Goal: Information Seeking & Learning: Learn about a topic

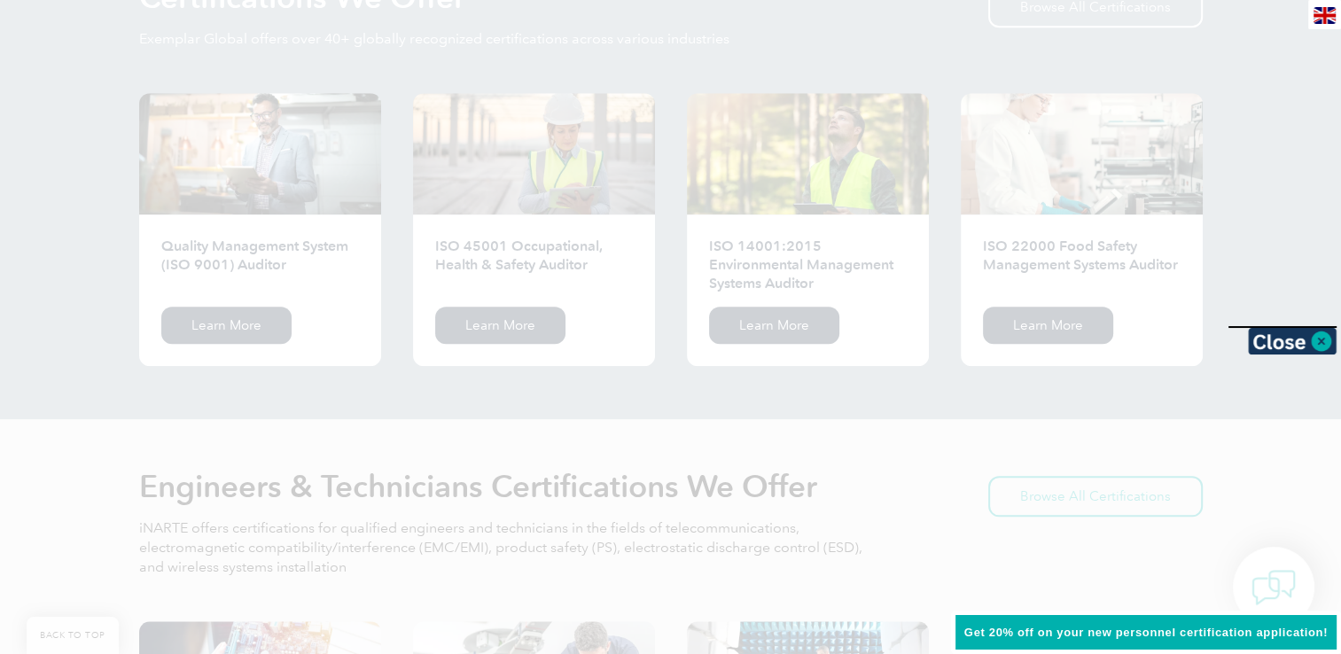
scroll to position [1876, 0]
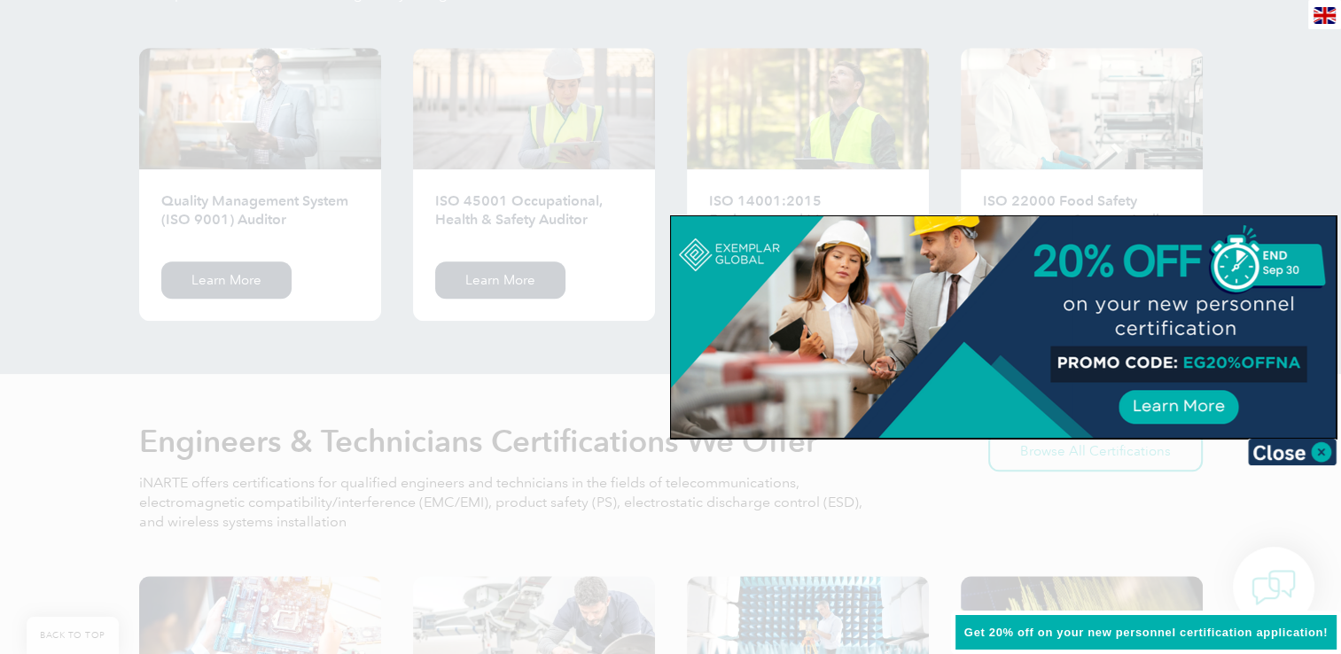
click at [245, 280] on div at bounding box center [670, 327] width 1341 height 654
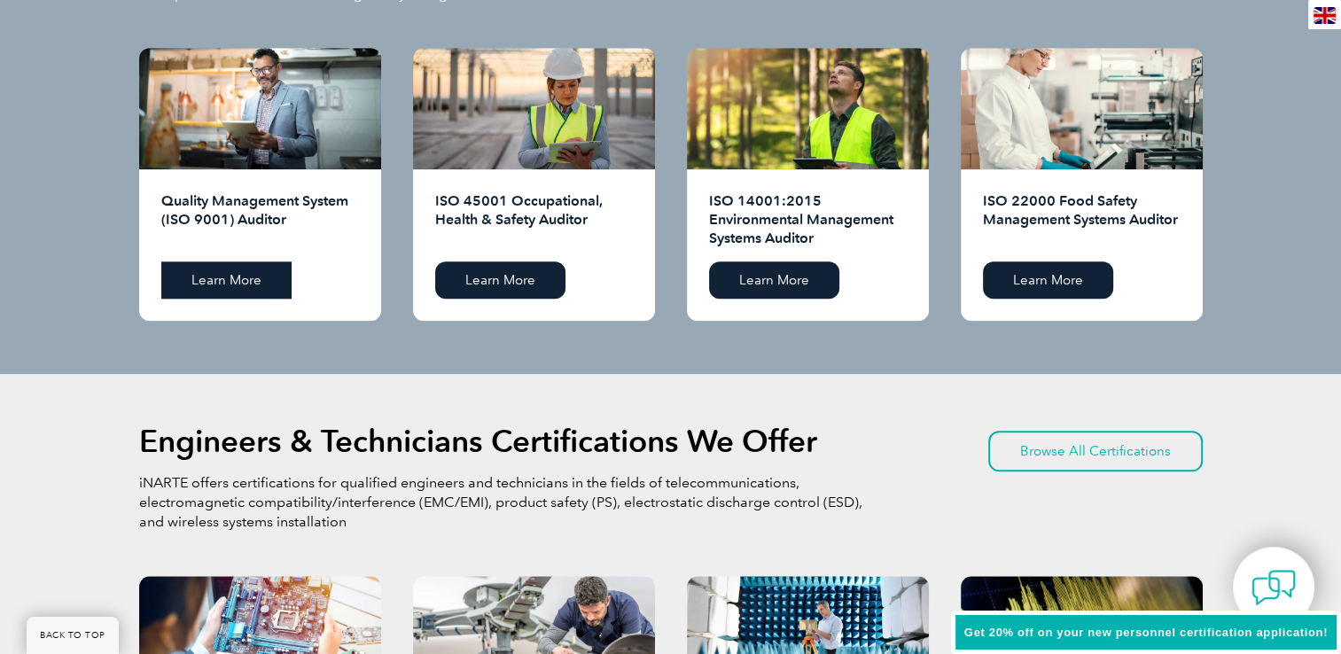
click at [247, 278] on link "Learn More" at bounding box center [226, 279] width 130 height 37
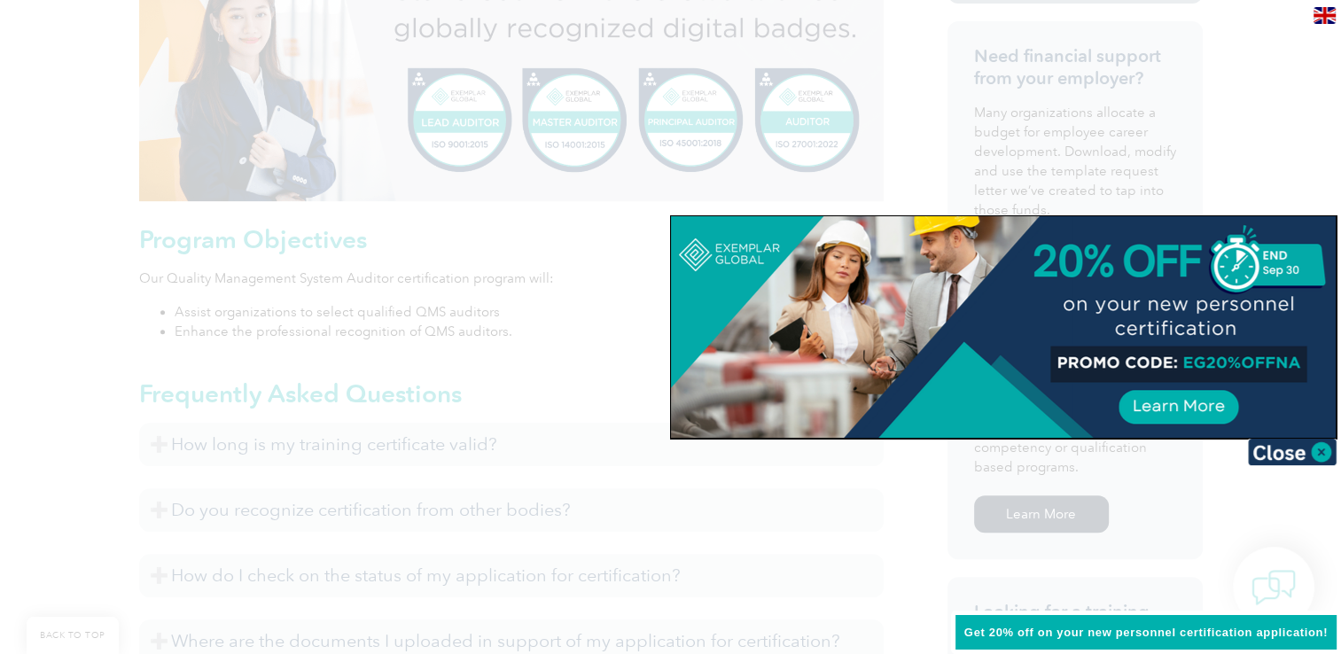
scroll to position [617, 0]
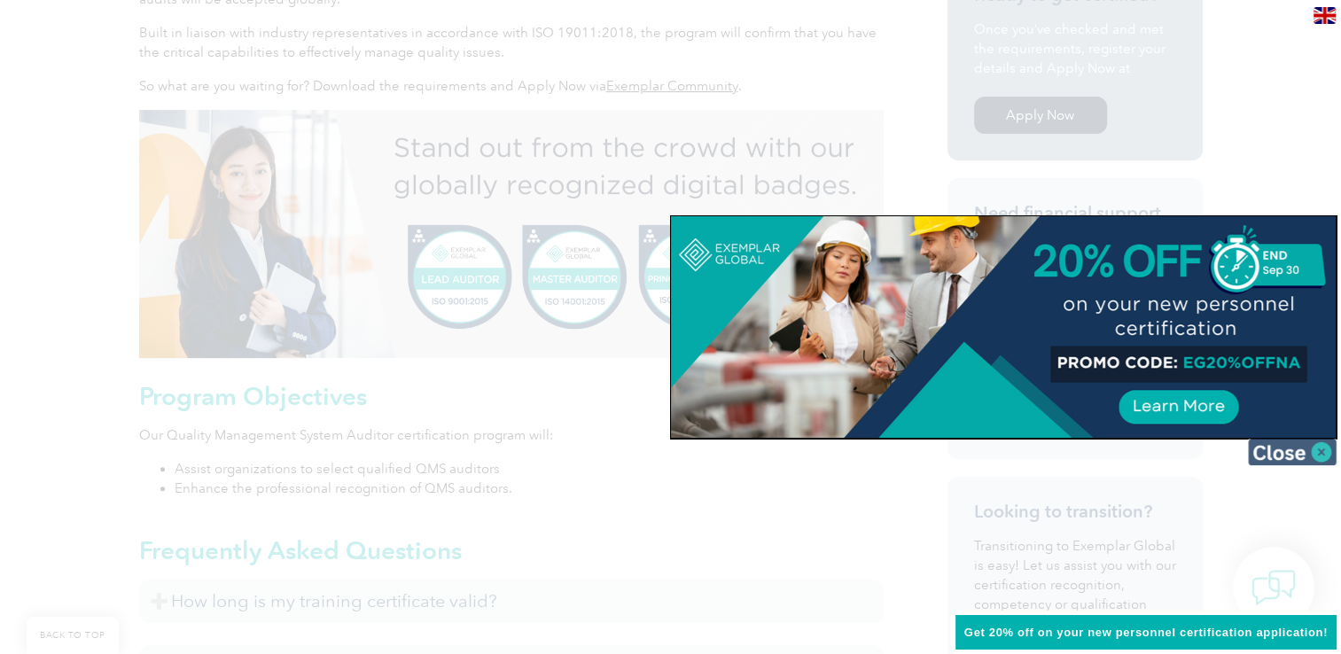
click at [1310, 448] on img at bounding box center [1292, 452] width 89 height 27
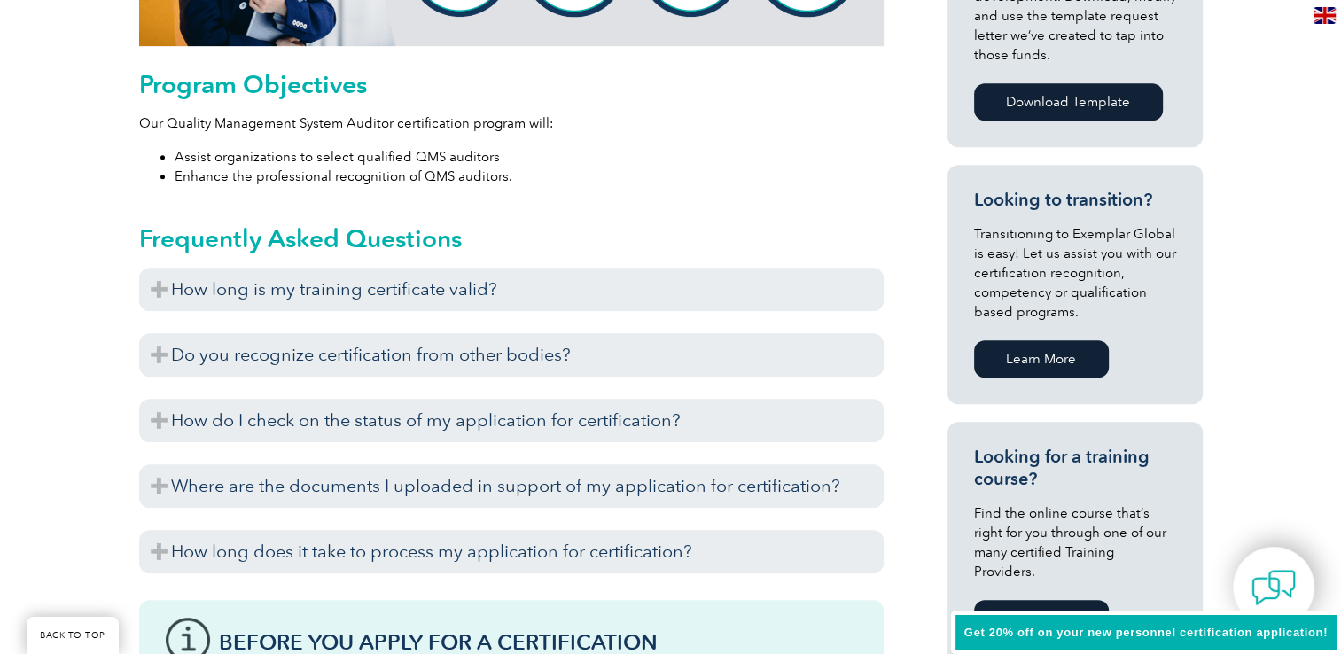
scroll to position [943, 0]
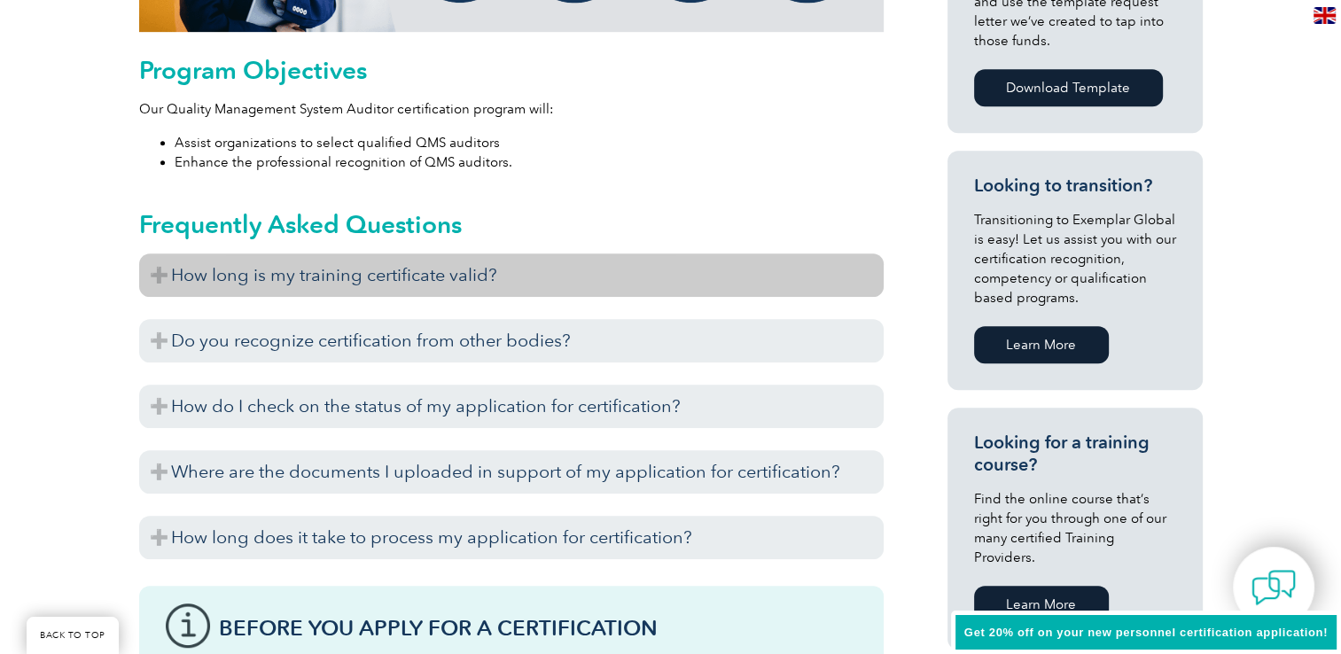
click at [502, 273] on h3 "How long is my training certificate valid?" at bounding box center [511, 275] width 745 height 43
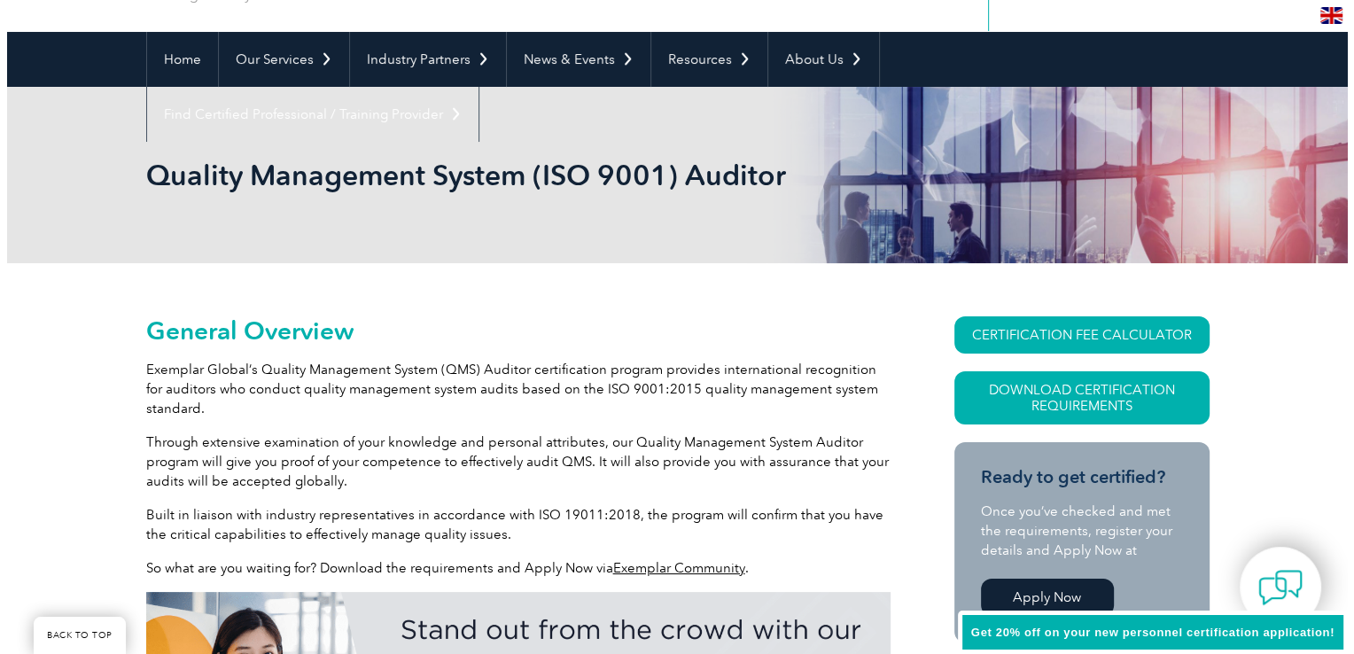
scroll to position [0, 0]
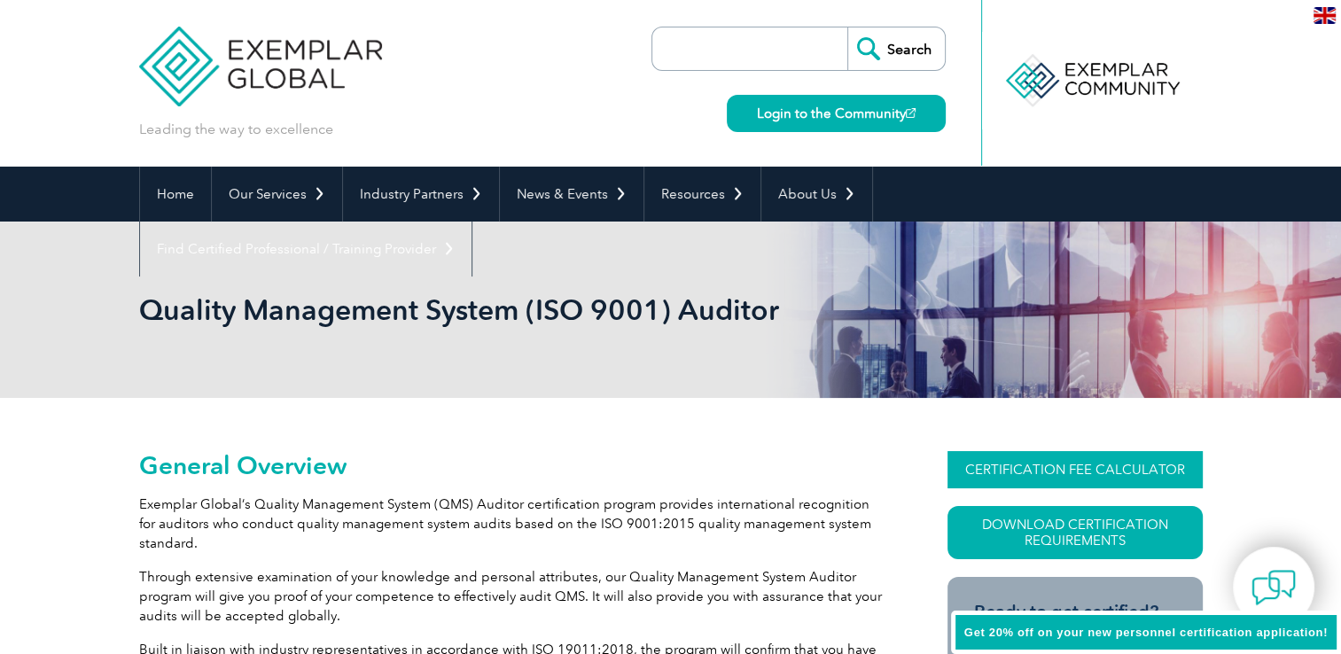
click at [1081, 472] on link "CERTIFICATION FEE CALCULATOR" at bounding box center [1075, 469] width 255 height 37
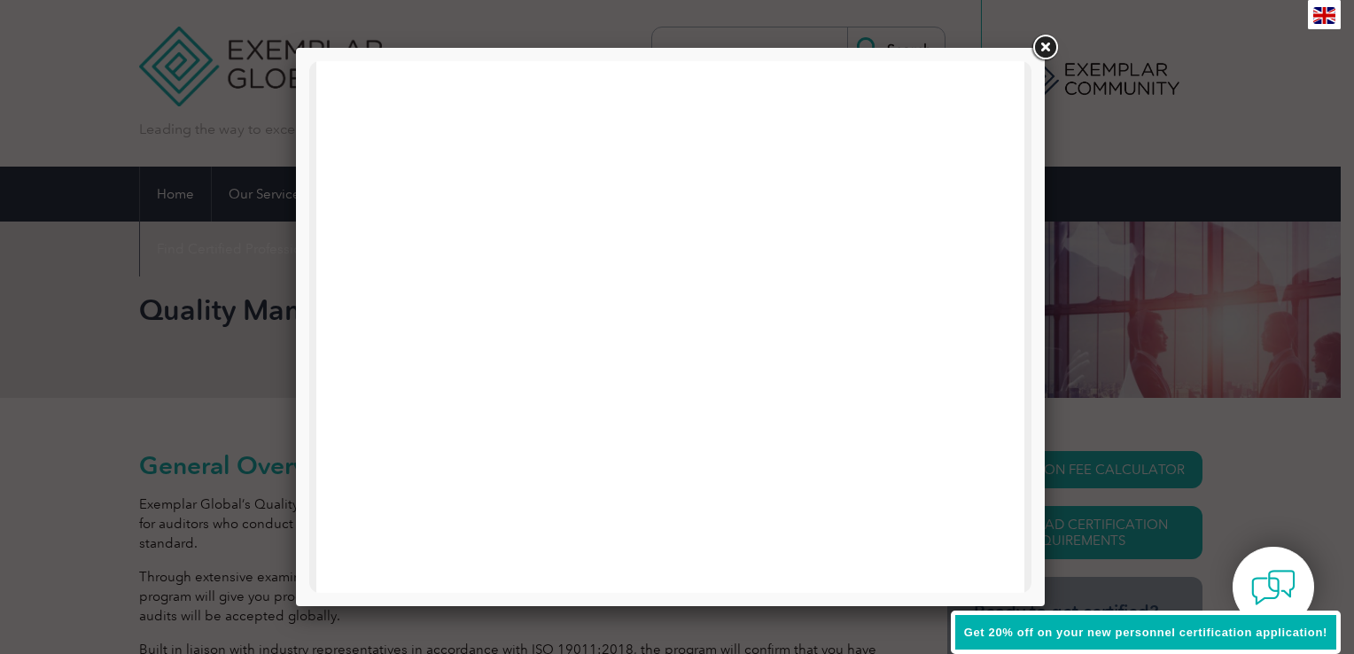
click at [1035, 48] on link at bounding box center [1045, 48] width 32 height 32
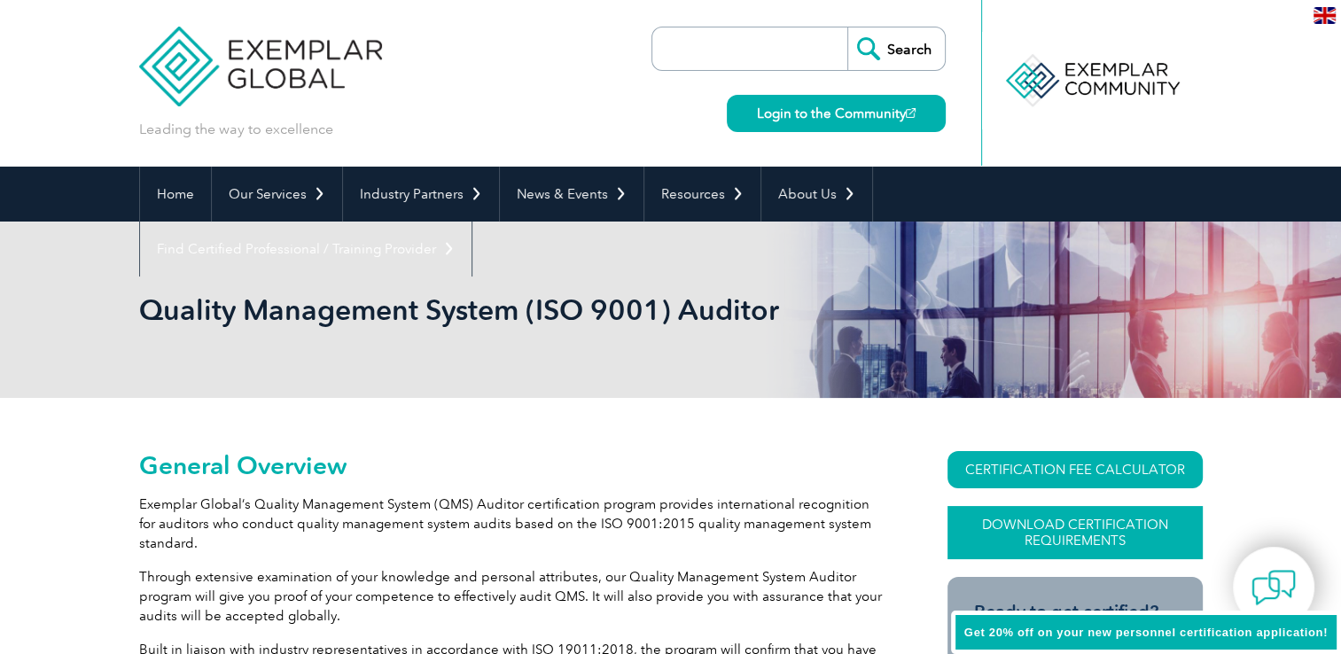
click at [1135, 550] on link "Download Certification Requirements" at bounding box center [1075, 532] width 255 height 53
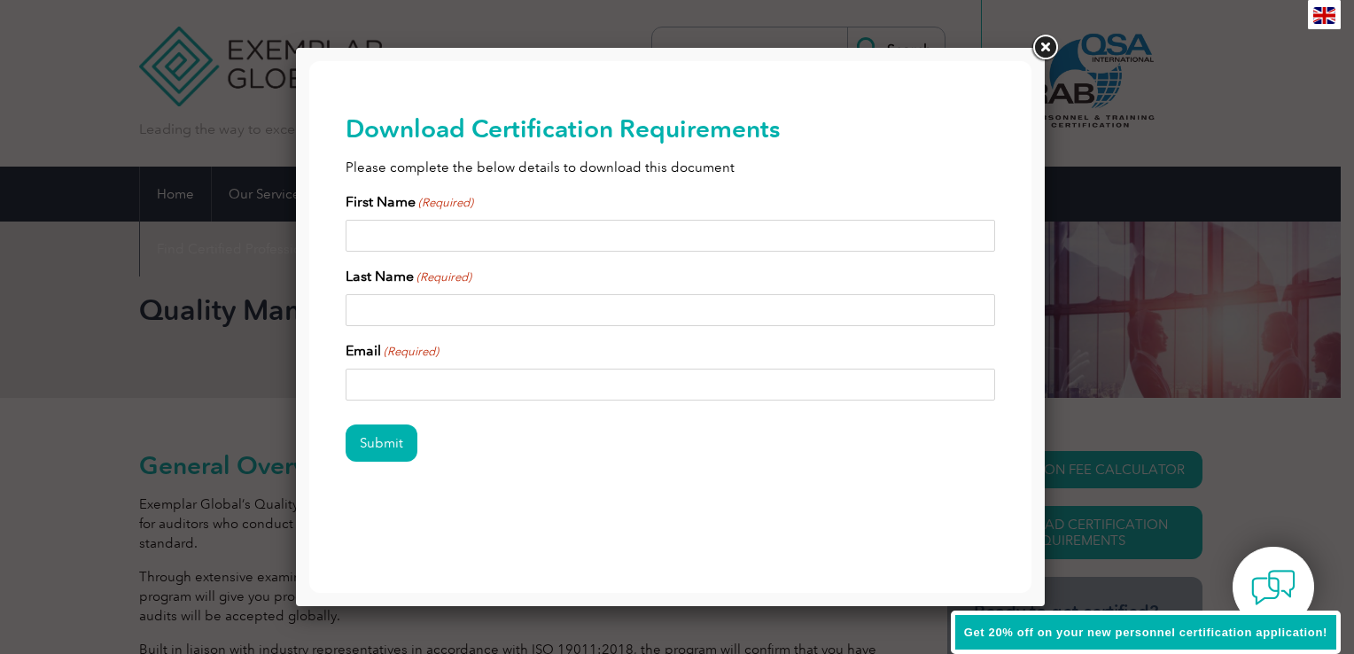
click at [1037, 62] on link at bounding box center [1045, 48] width 32 height 32
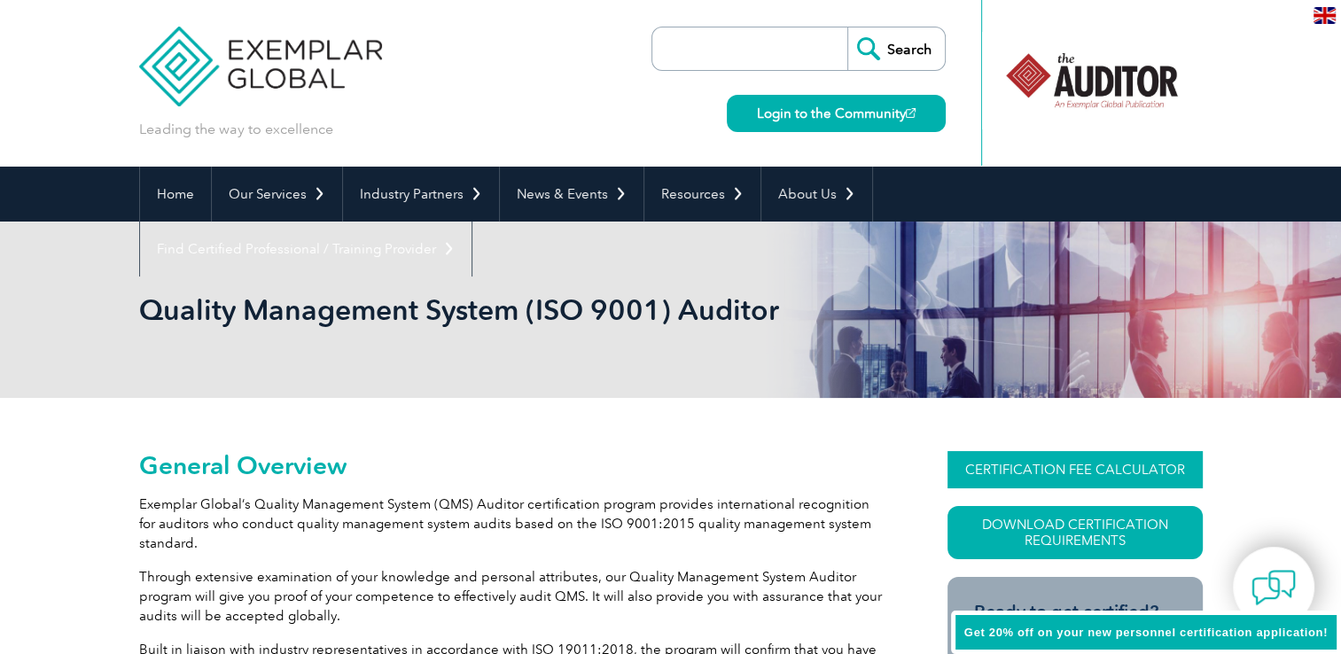
click at [1079, 458] on link "CERTIFICATION FEE CALCULATOR" at bounding box center [1075, 469] width 255 height 37
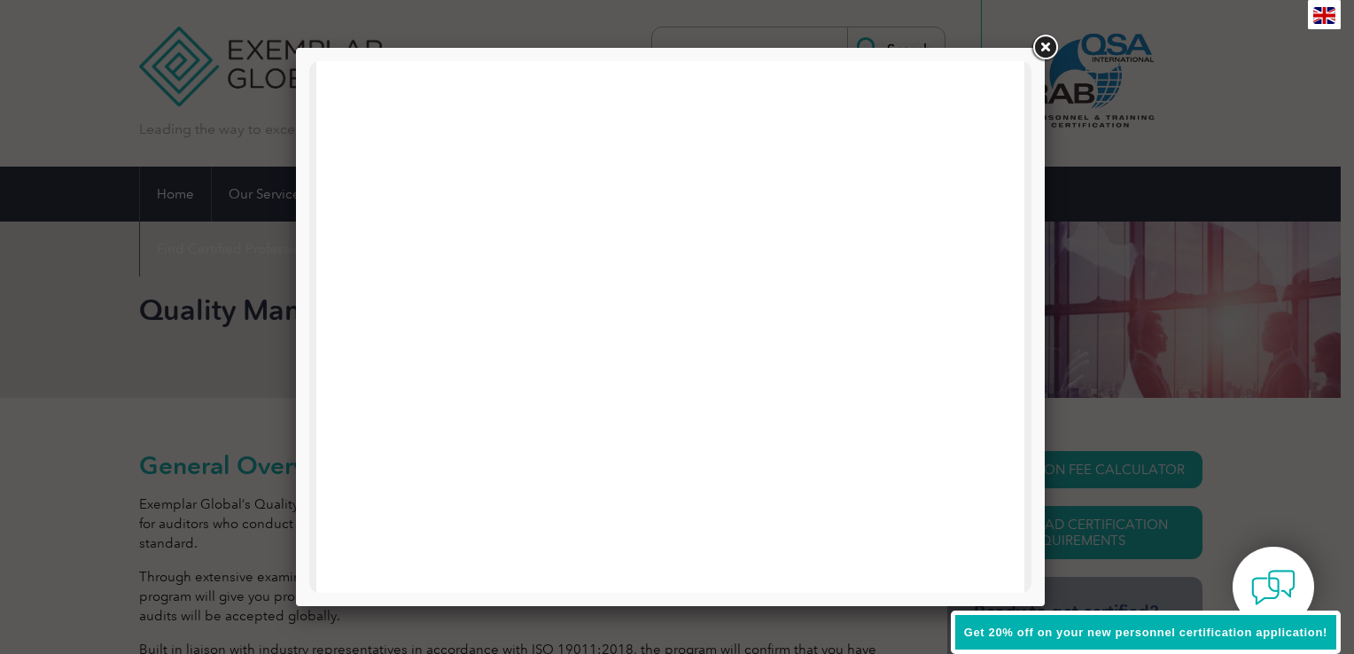
click at [1042, 41] on link at bounding box center [1045, 48] width 32 height 32
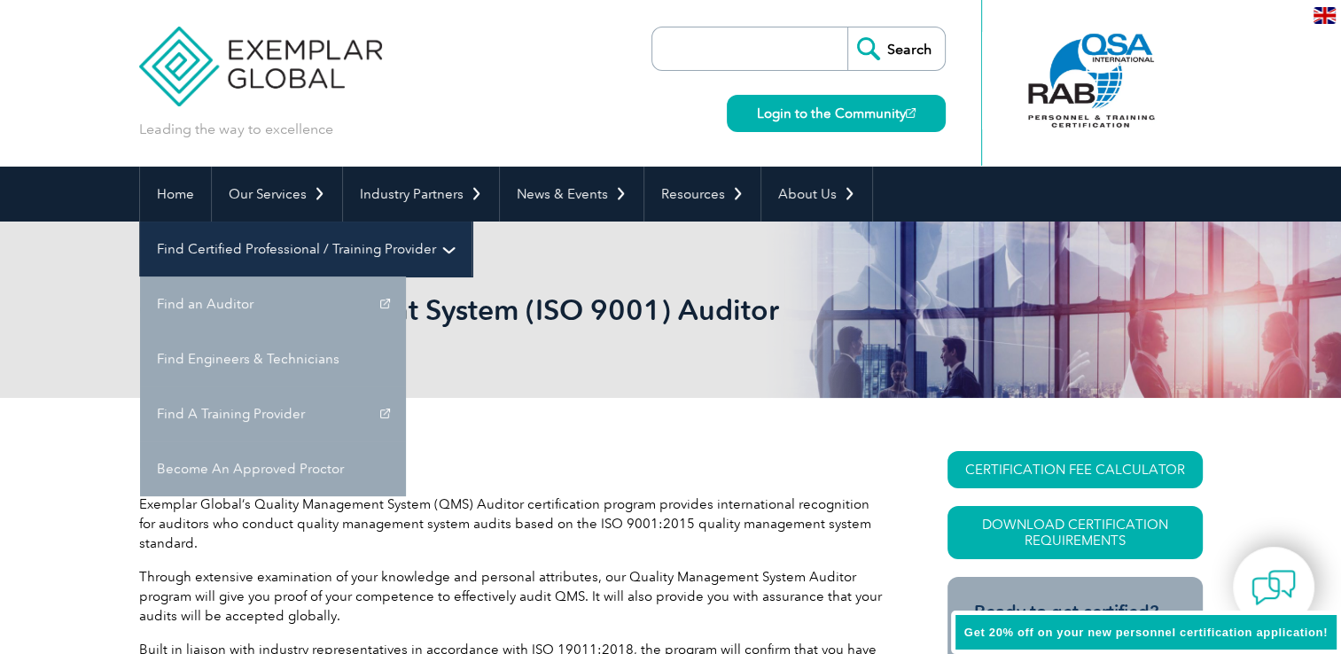
click at [472, 222] on link "Find Certified Professional / Training Provider" at bounding box center [306, 249] width 332 height 55
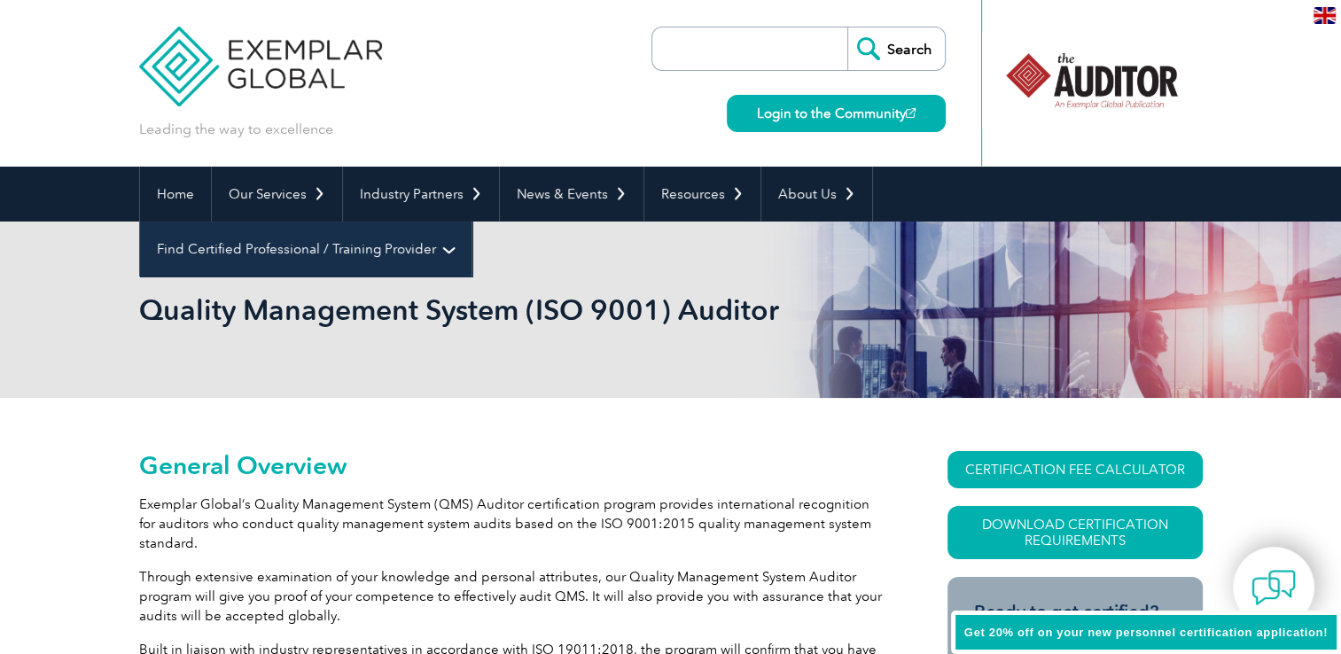
click at [472, 222] on link "Find Certified Professional / Training Provider" at bounding box center [306, 249] width 332 height 55
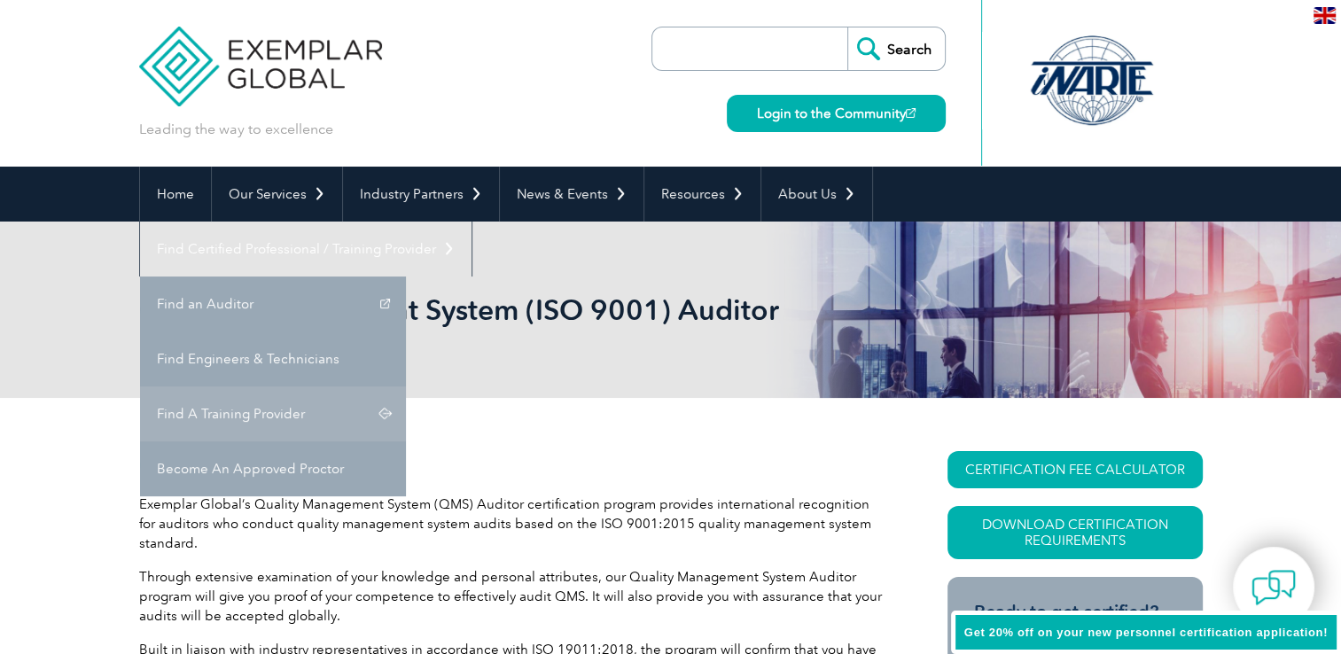
click at [406, 386] on link "Find A Training Provider" at bounding box center [273, 413] width 266 height 55
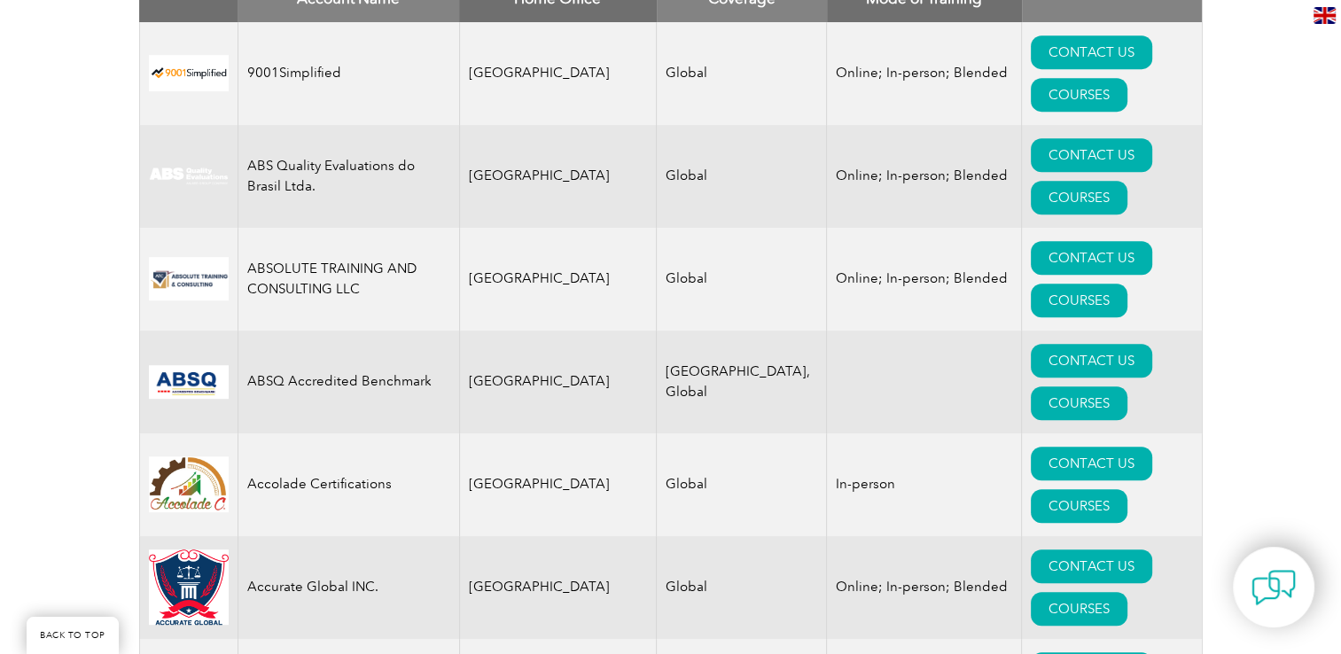
scroll to position [340, 0]
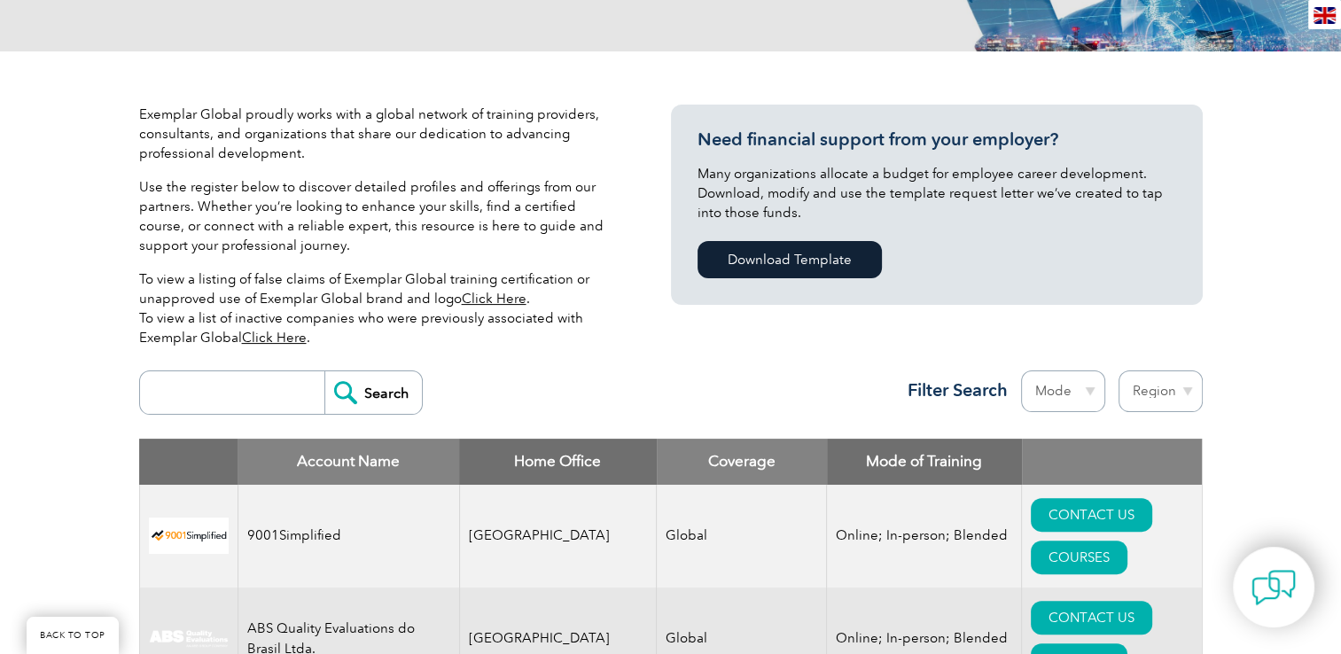
click at [248, 397] on input "search" at bounding box center [237, 392] width 176 height 43
type input "BROADBEACH"
click at [386, 402] on input "Search" at bounding box center [373, 392] width 98 height 43
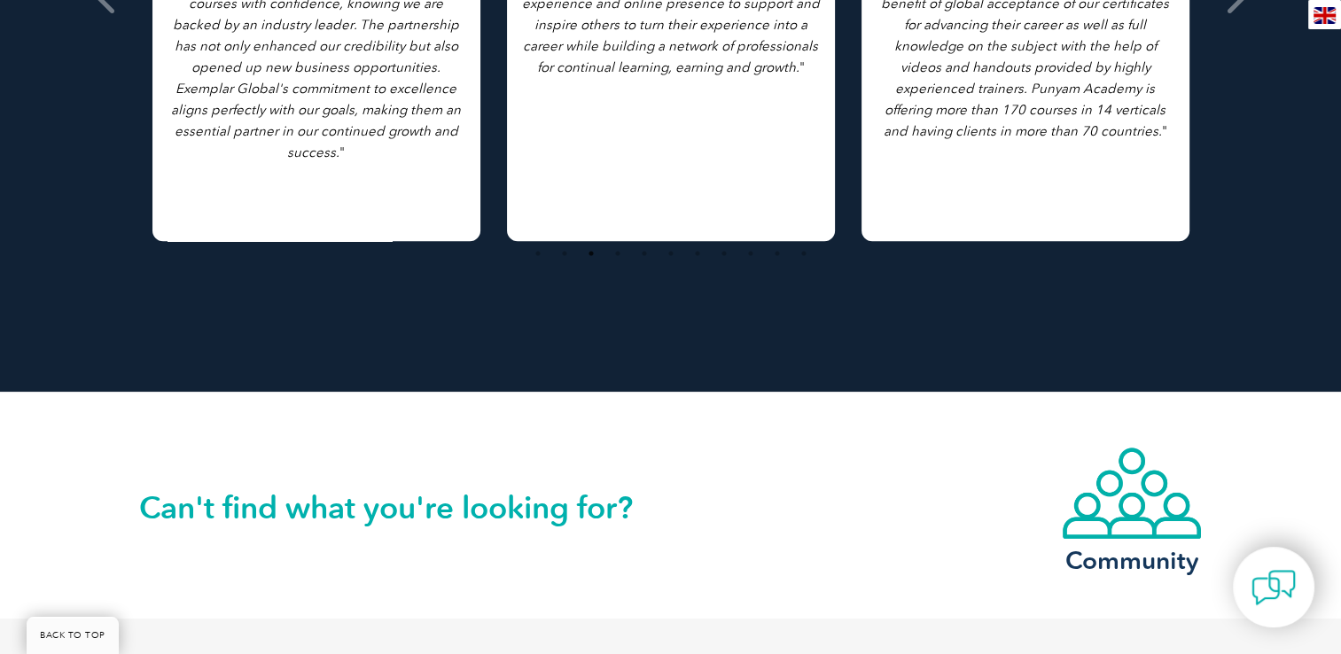
scroll to position [1844, 0]
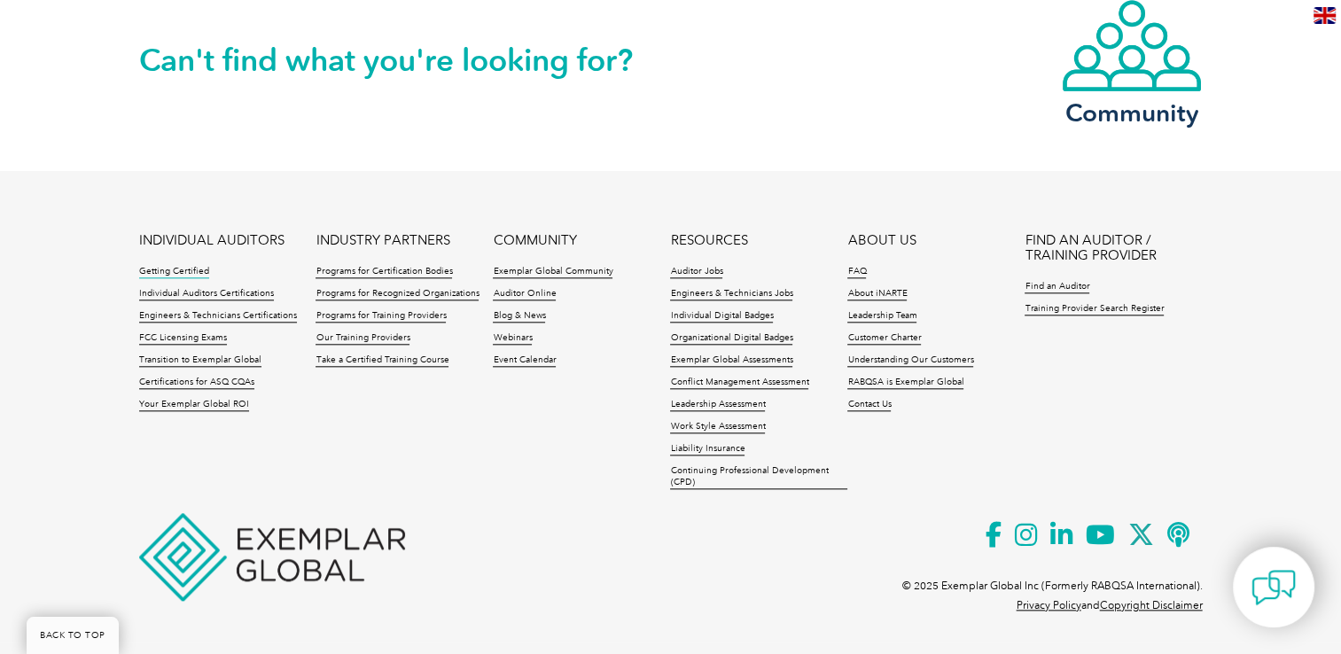
click at [174, 277] on link "Getting Certified" at bounding box center [174, 272] width 70 height 12
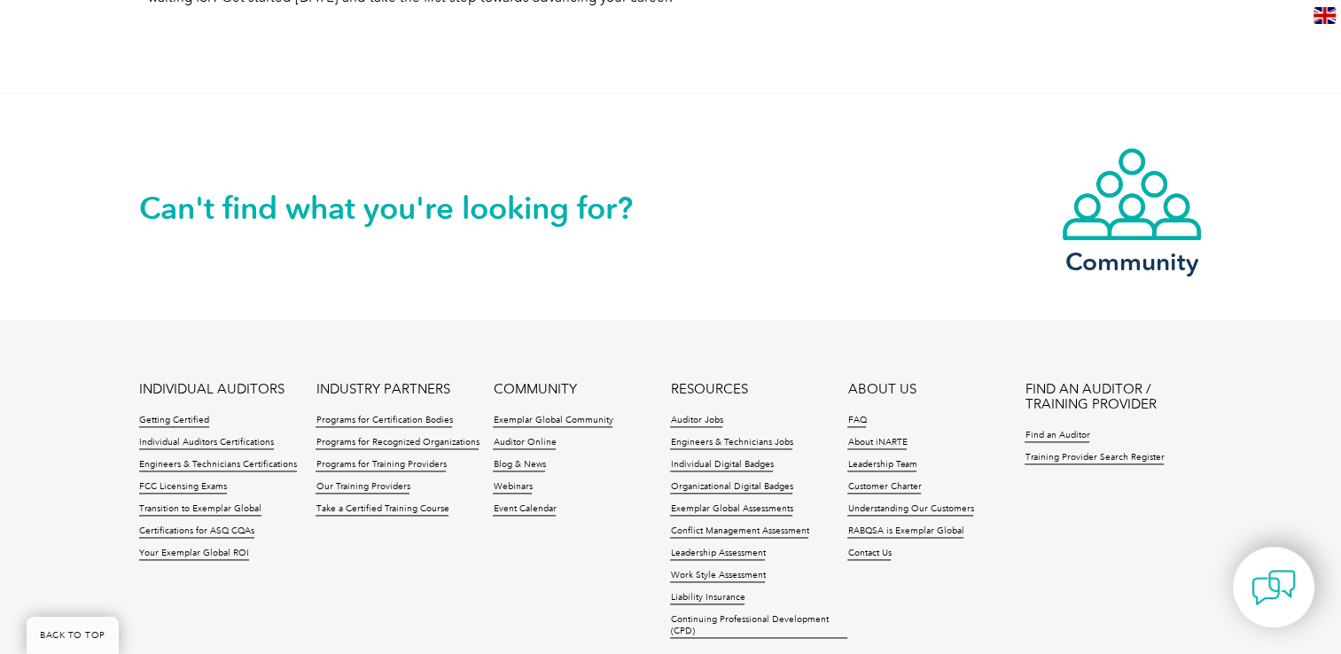
scroll to position [2333, 0]
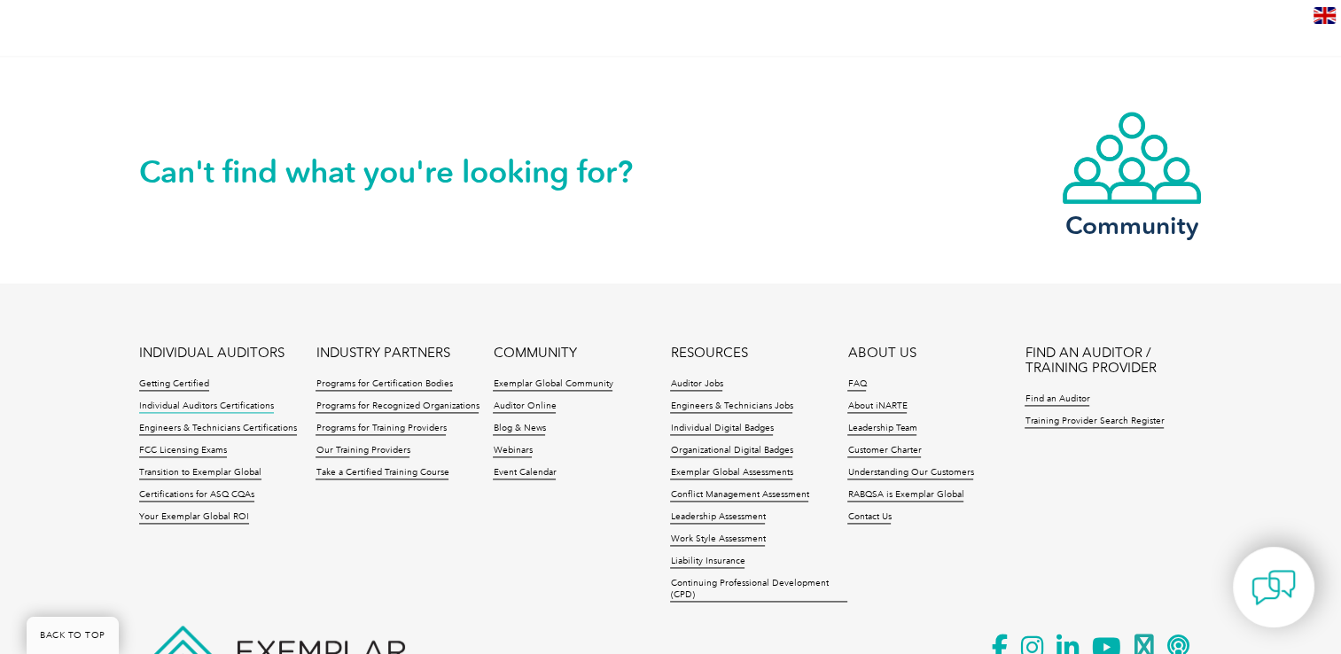
click at [237, 408] on link "Individual Auditors Certifications" at bounding box center [206, 407] width 135 height 12
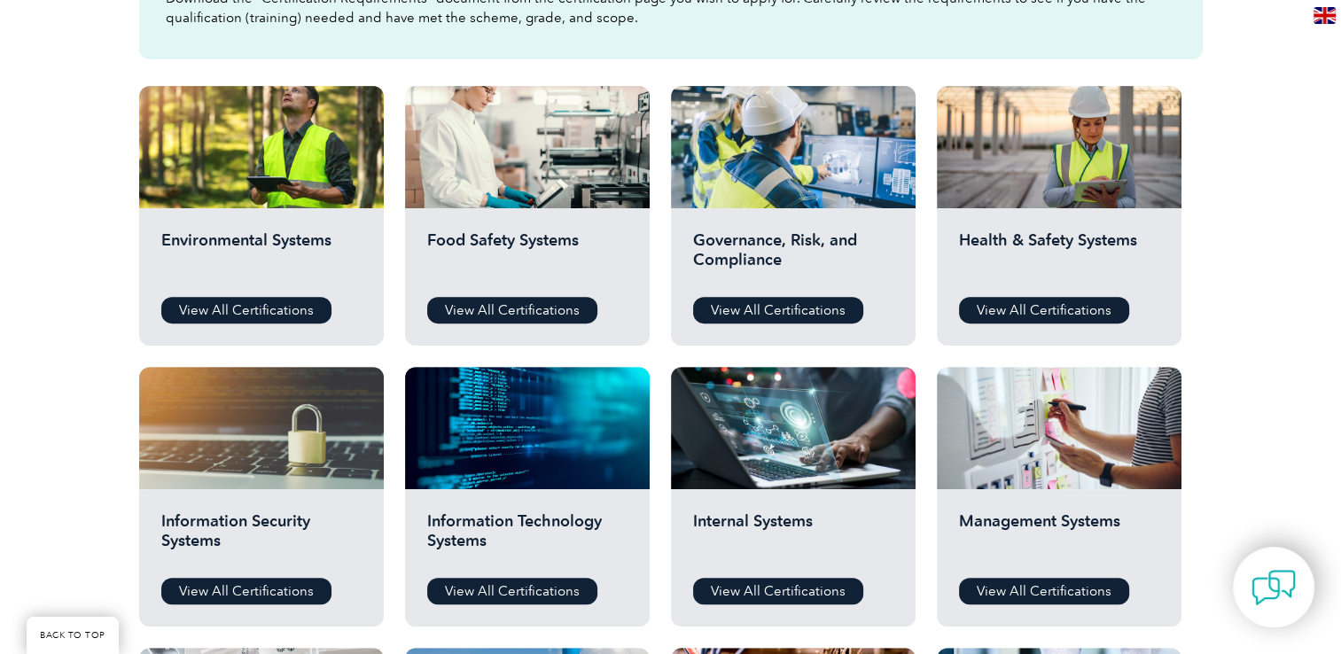
scroll to position [796, 0]
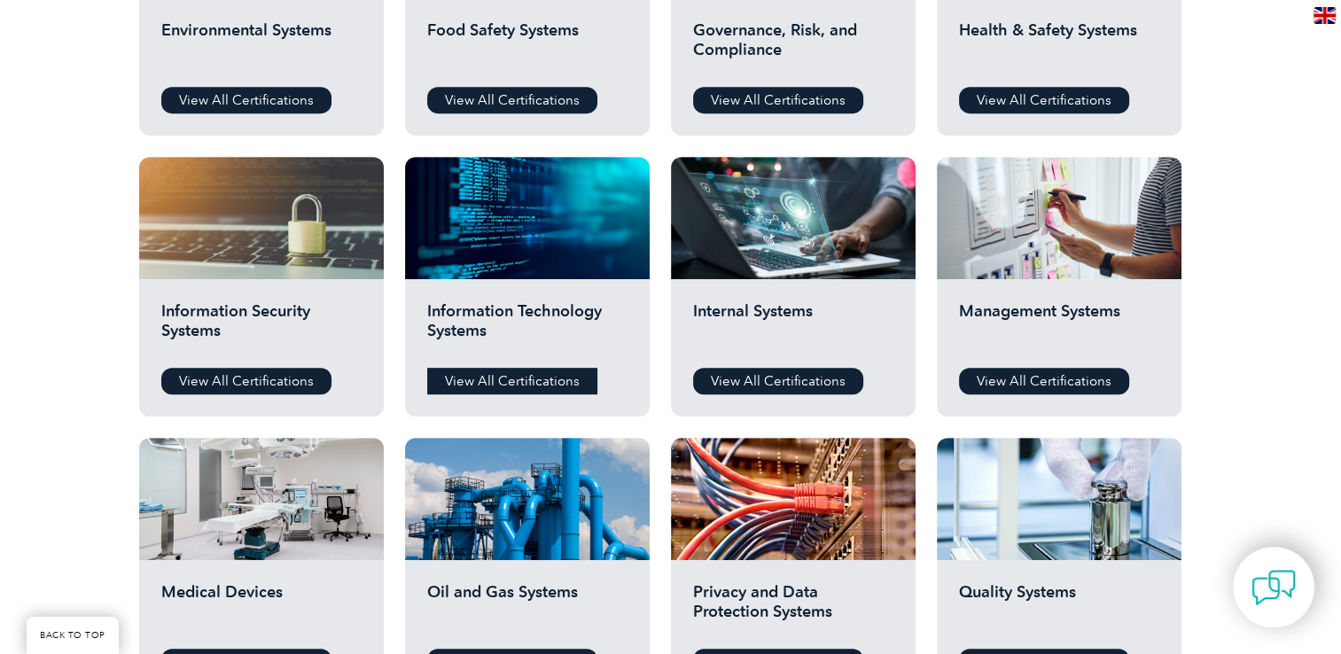
click at [492, 371] on link "View All Certifications" at bounding box center [512, 381] width 170 height 27
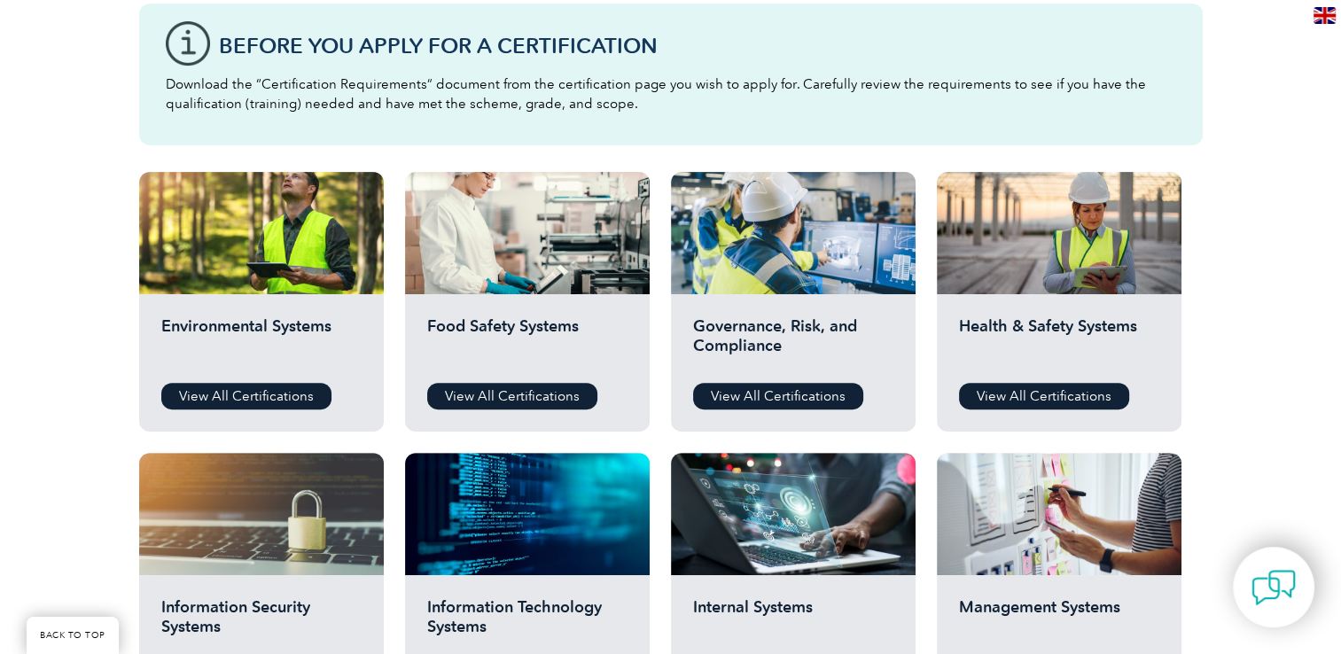
scroll to position [497, 0]
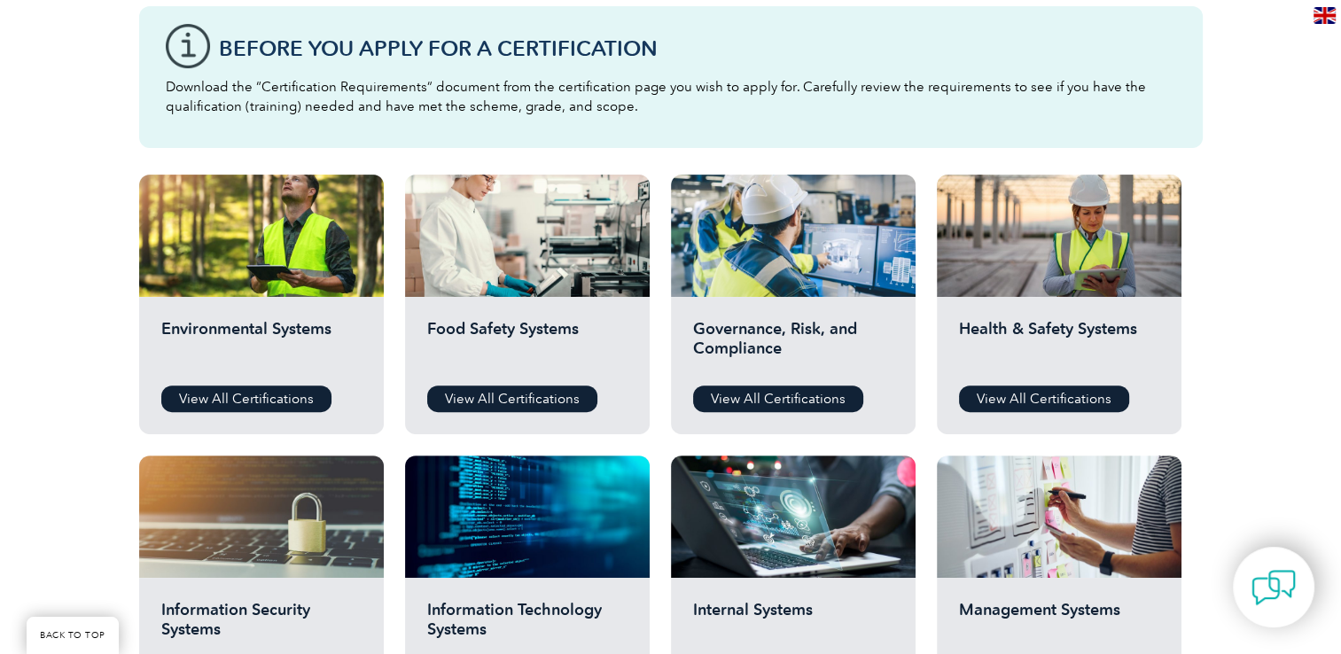
click at [1015, 609] on h2 "Management Systems" at bounding box center [1059, 626] width 200 height 53
click at [1042, 407] on link "View All Certifications" at bounding box center [1044, 399] width 170 height 27
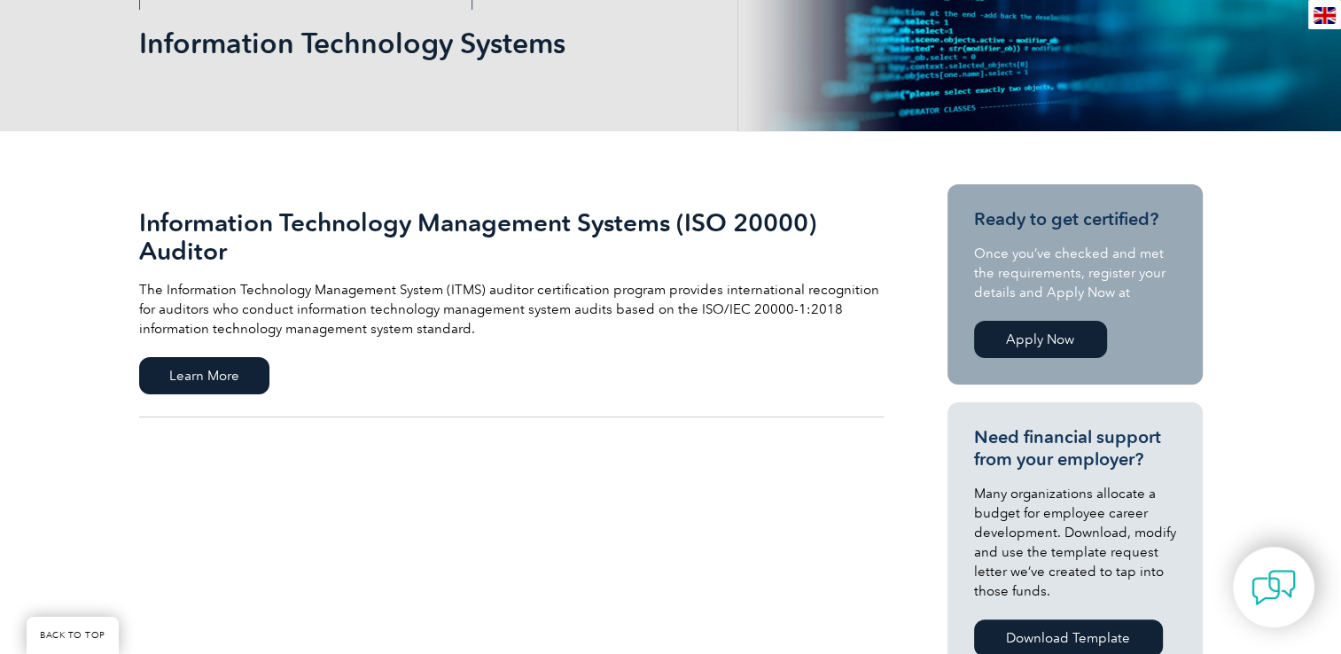
scroll to position [287, 0]
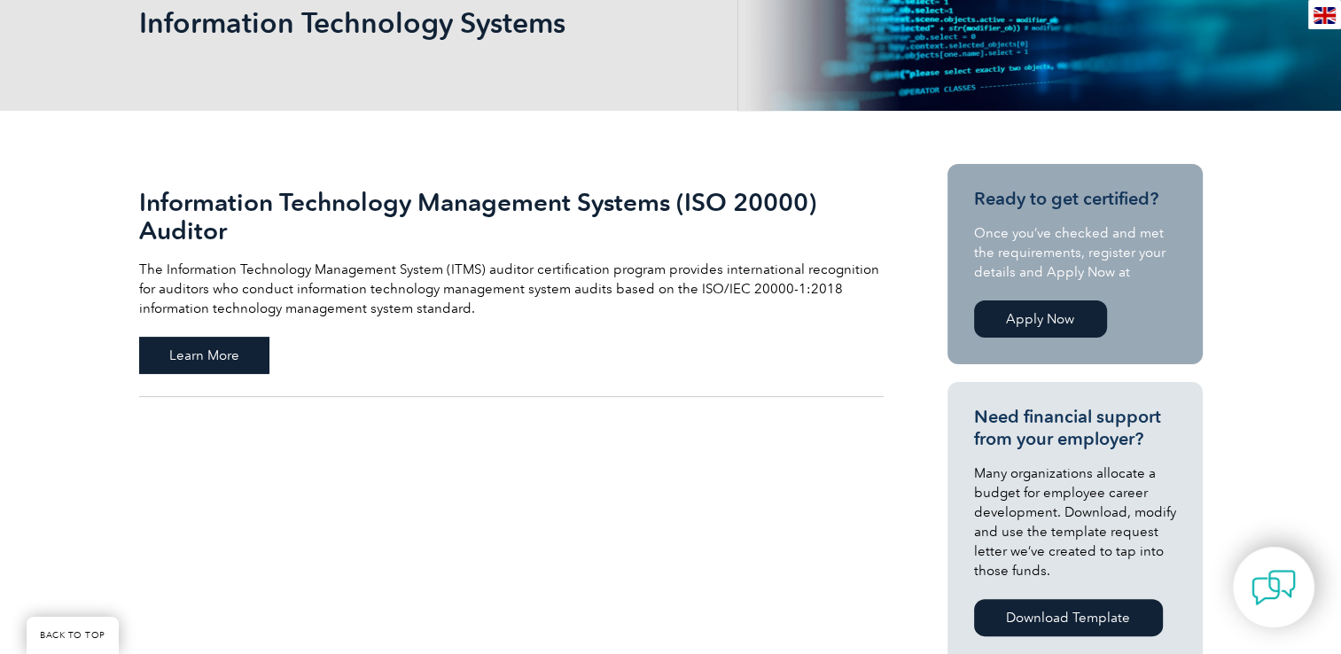
click at [247, 342] on span "Learn More" at bounding box center [204, 355] width 130 height 37
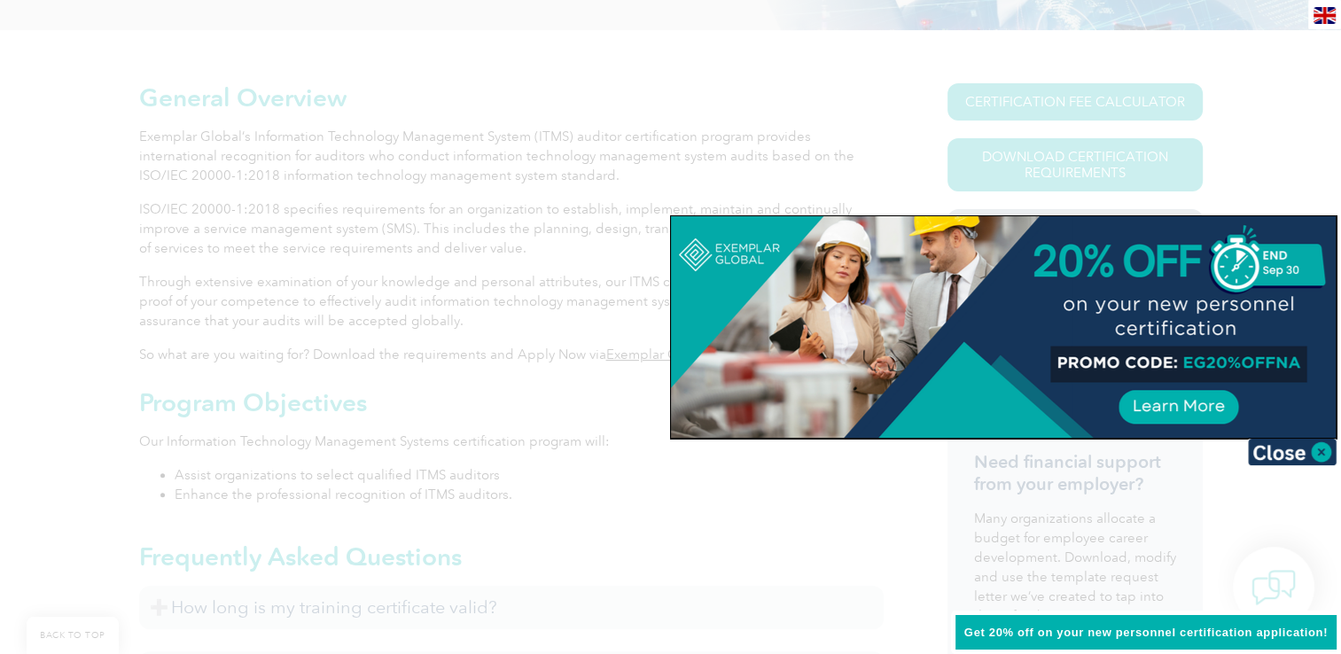
scroll to position [450, 0]
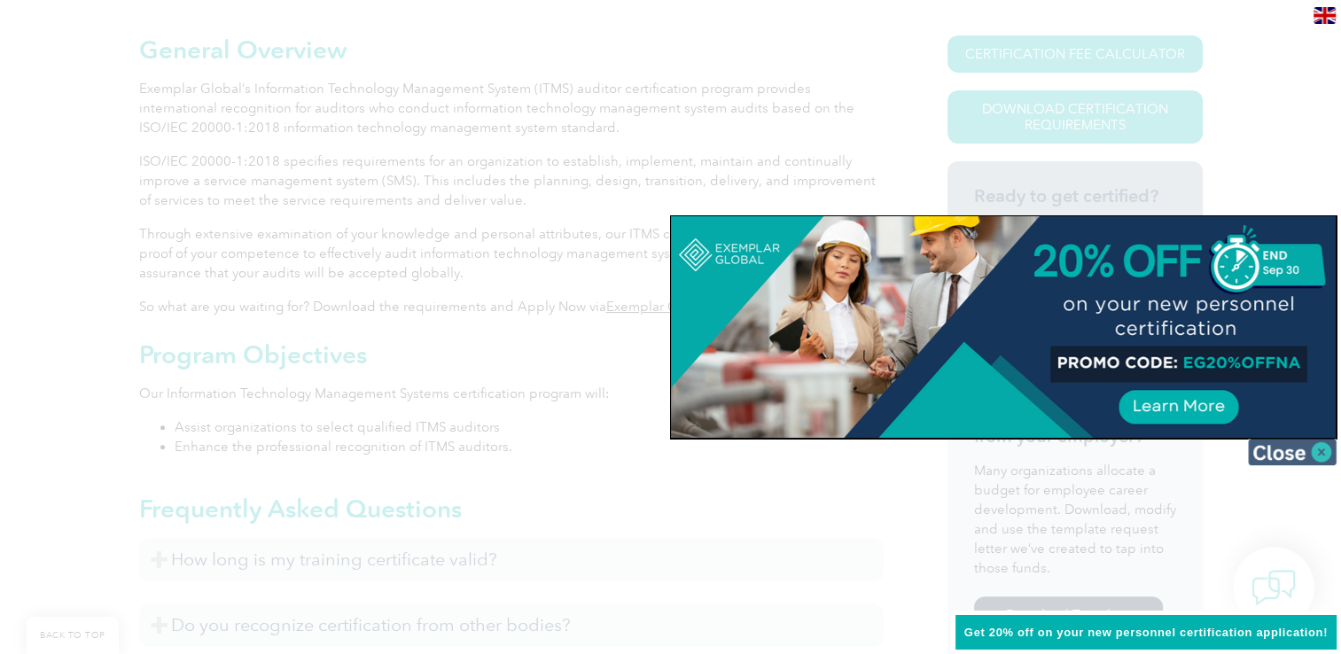
click at [1315, 452] on img at bounding box center [1292, 452] width 89 height 27
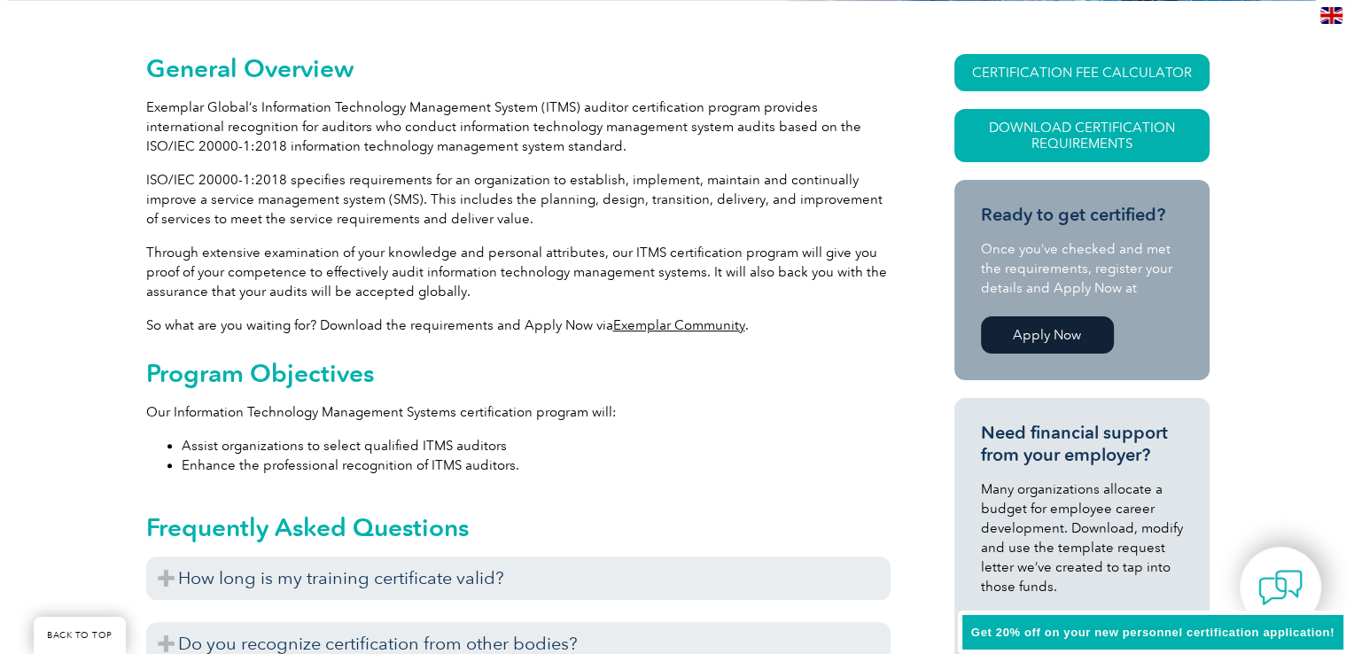
scroll to position [425, 0]
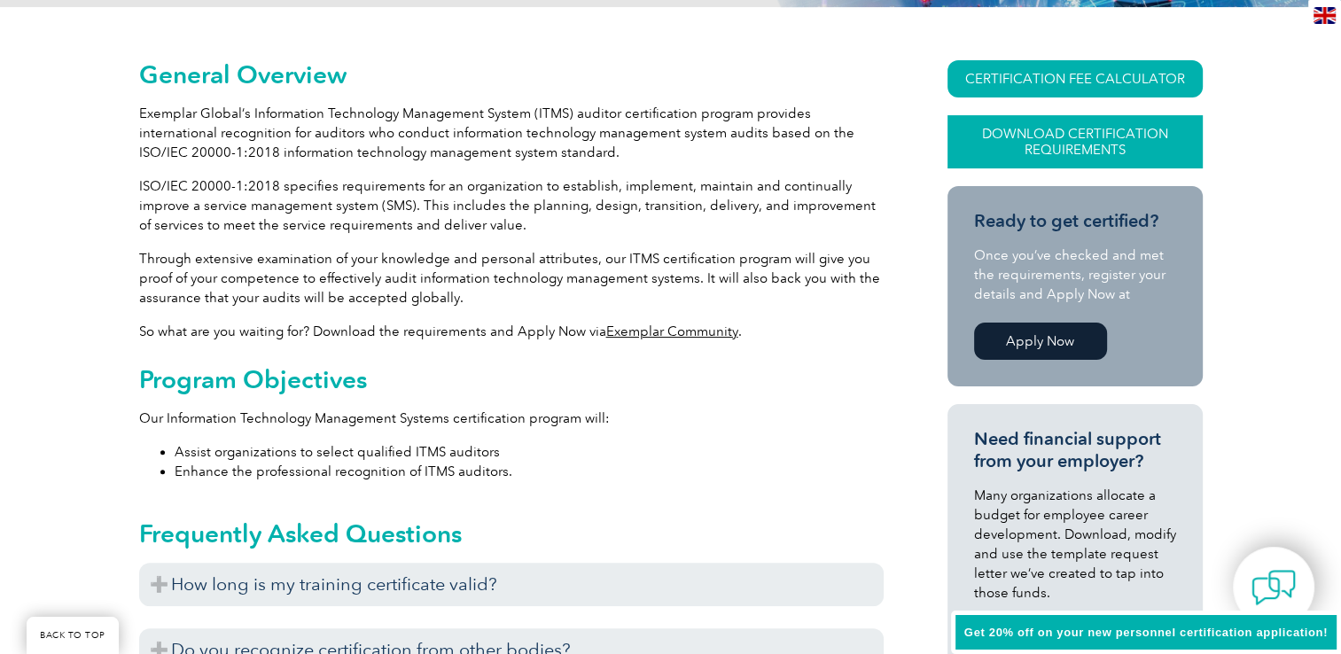
click at [1115, 117] on link "Download Certification Requirements" at bounding box center [1075, 141] width 255 height 53
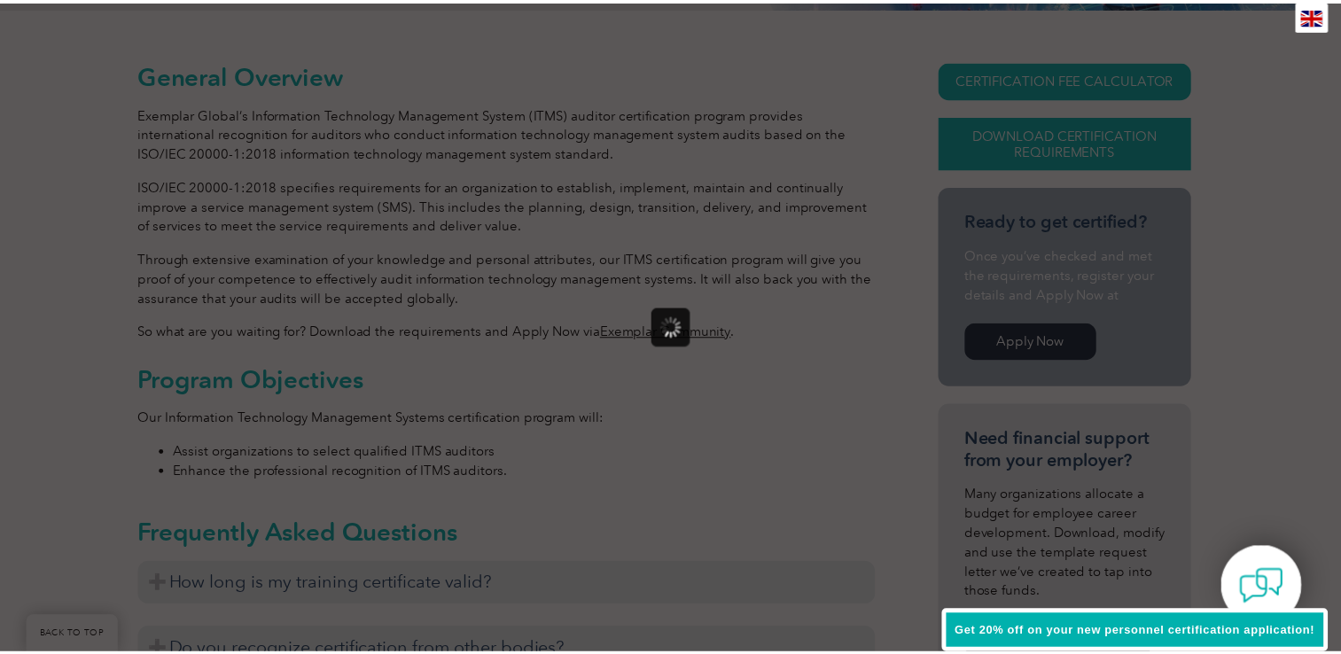
scroll to position [0, 0]
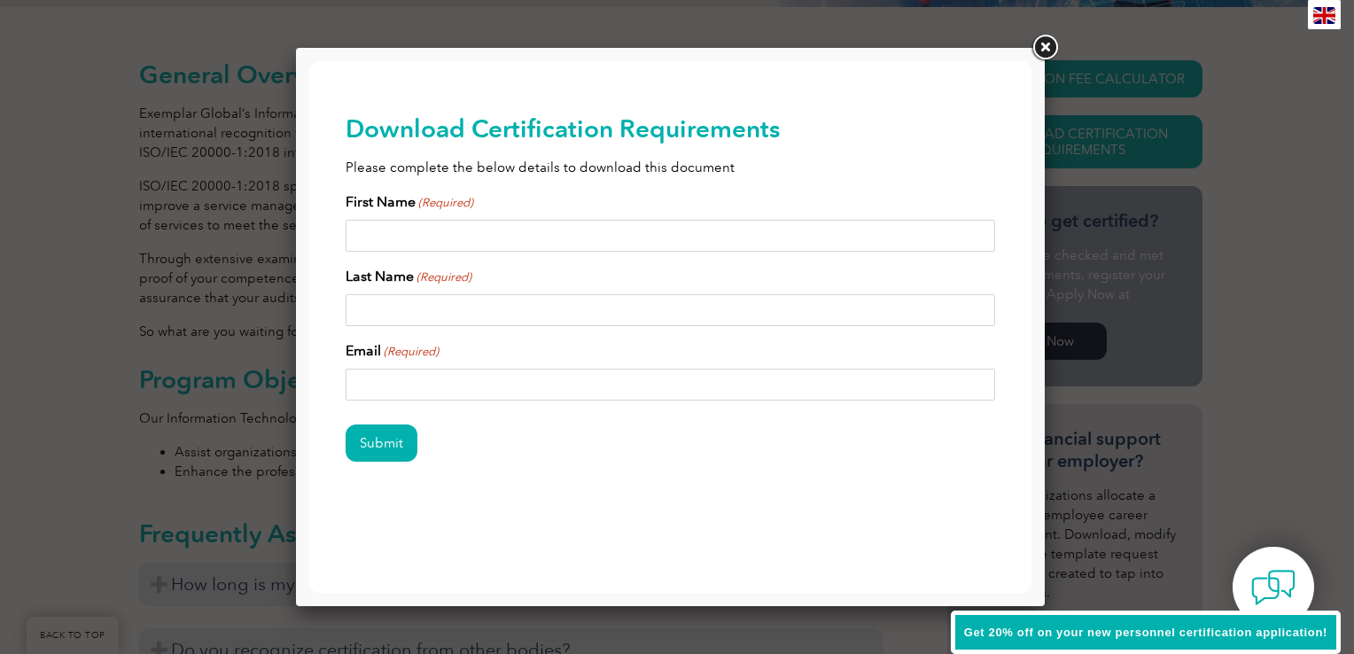
click at [1042, 45] on link at bounding box center [1045, 48] width 32 height 32
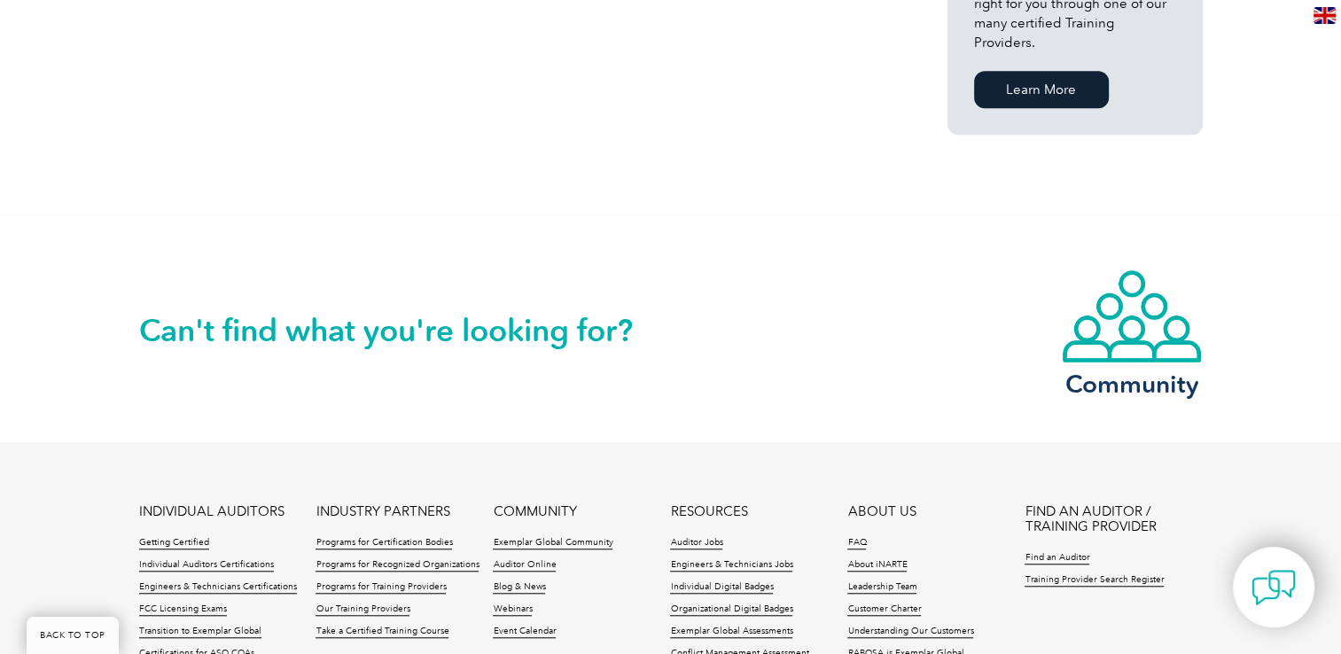
scroll to position [332, 0]
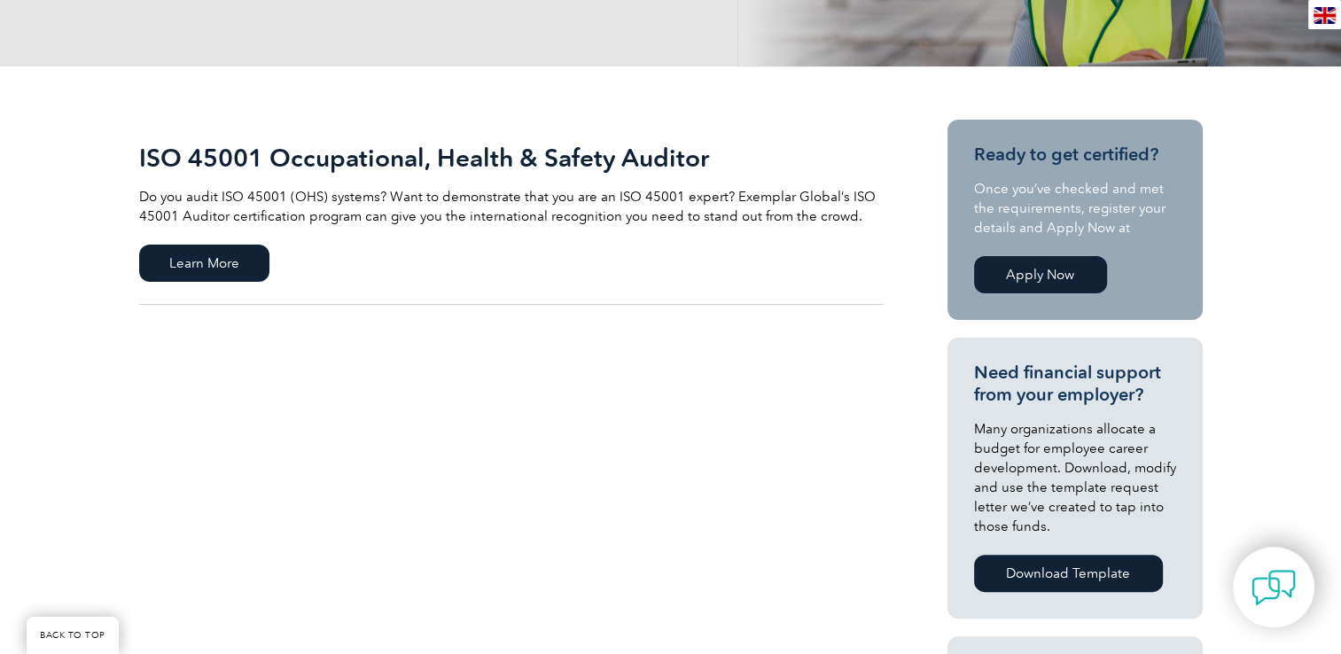
click at [232, 239] on link "ISO 45001 Occupational, Health & Safety Auditor Do you audit ISO 45001 (OHS) sy…" at bounding box center [511, 212] width 745 height 185
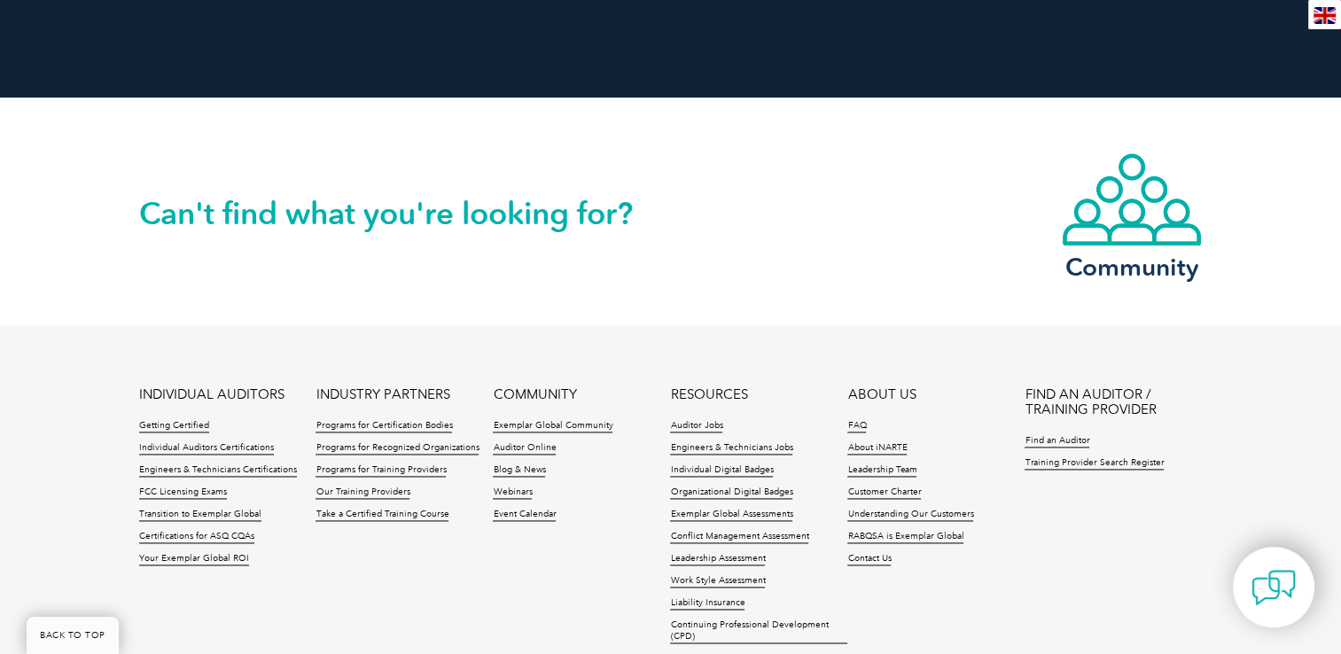
scroll to position [2546, 0]
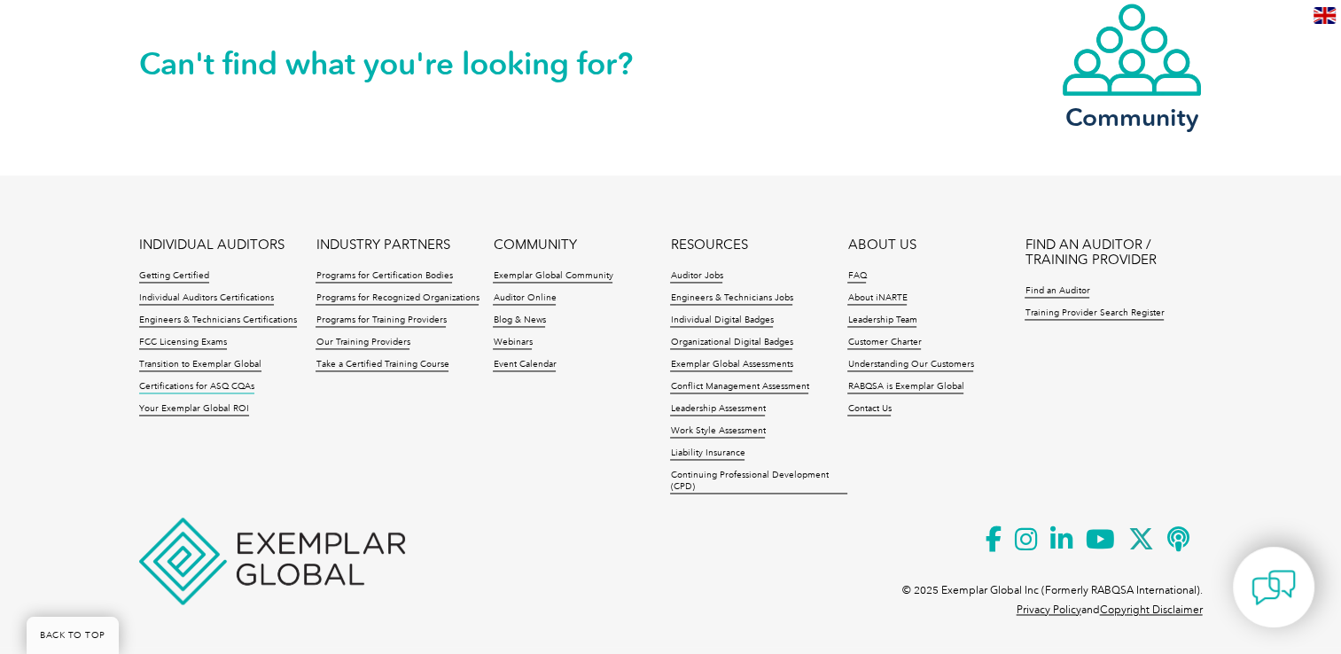
click at [213, 381] on link "Certifications for ASQ CQAs" at bounding box center [196, 387] width 115 height 12
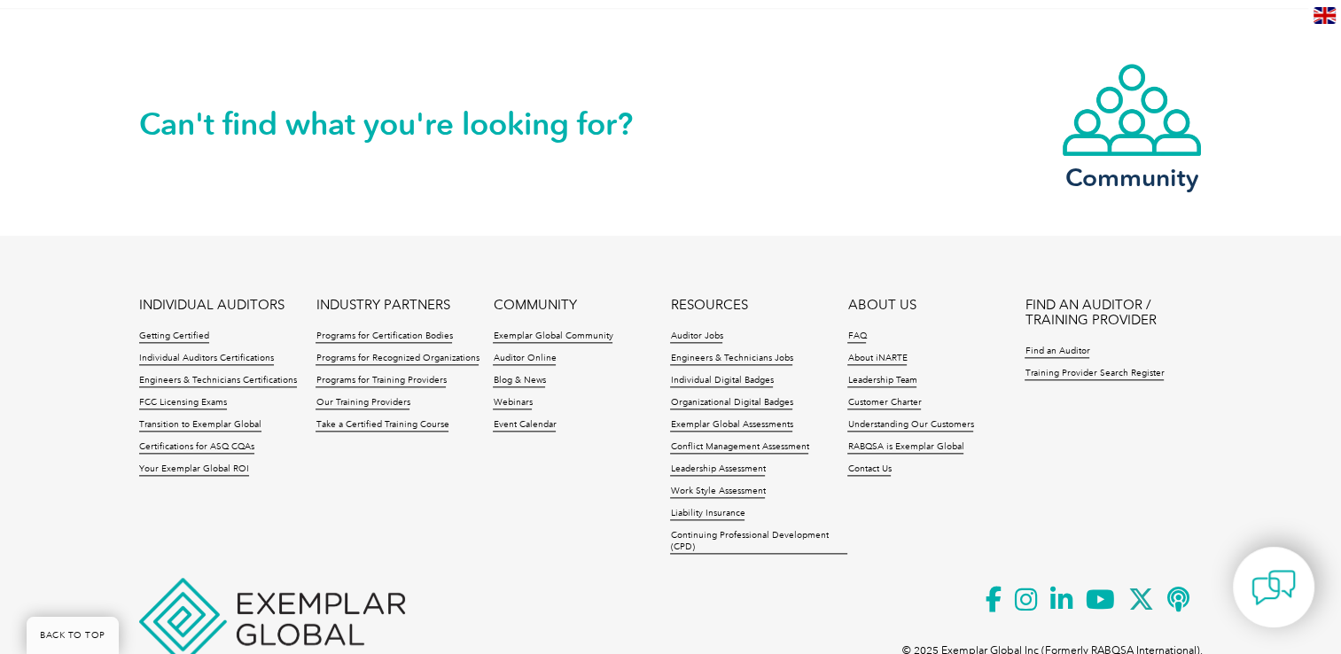
scroll to position [1993, 0]
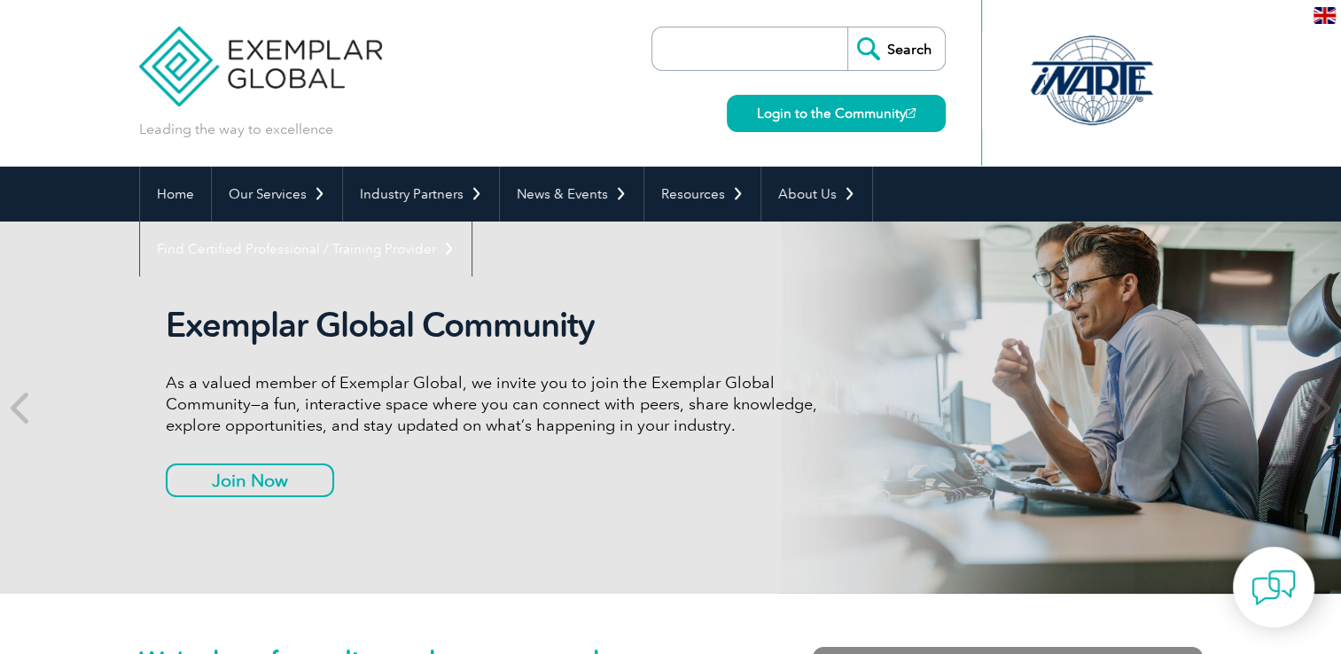
click at [954, 95] on div "Leading the way to excellence Search Login to the Community ▼" at bounding box center [671, 83] width 1064 height 167
click at [831, 51] on input "search" at bounding box center [754, 48] width 186 height 43
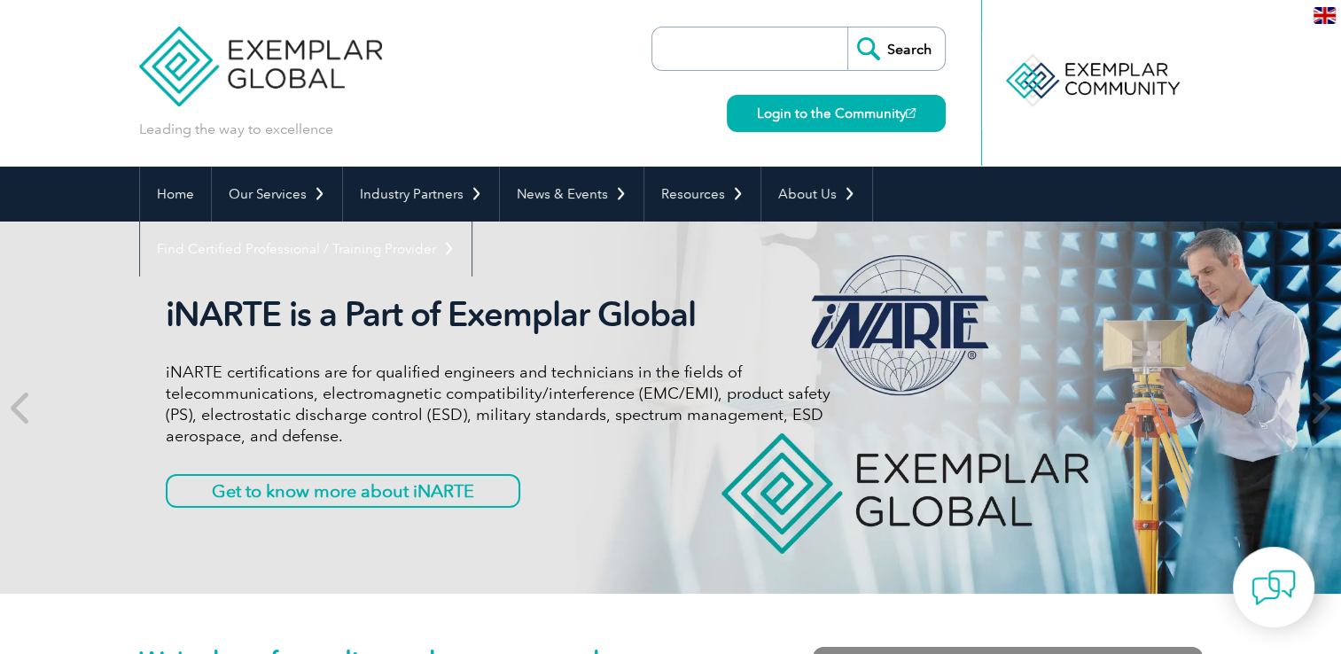
click at [808, 55] on input "search" at bounding box center [754, 48] width 186 height 43
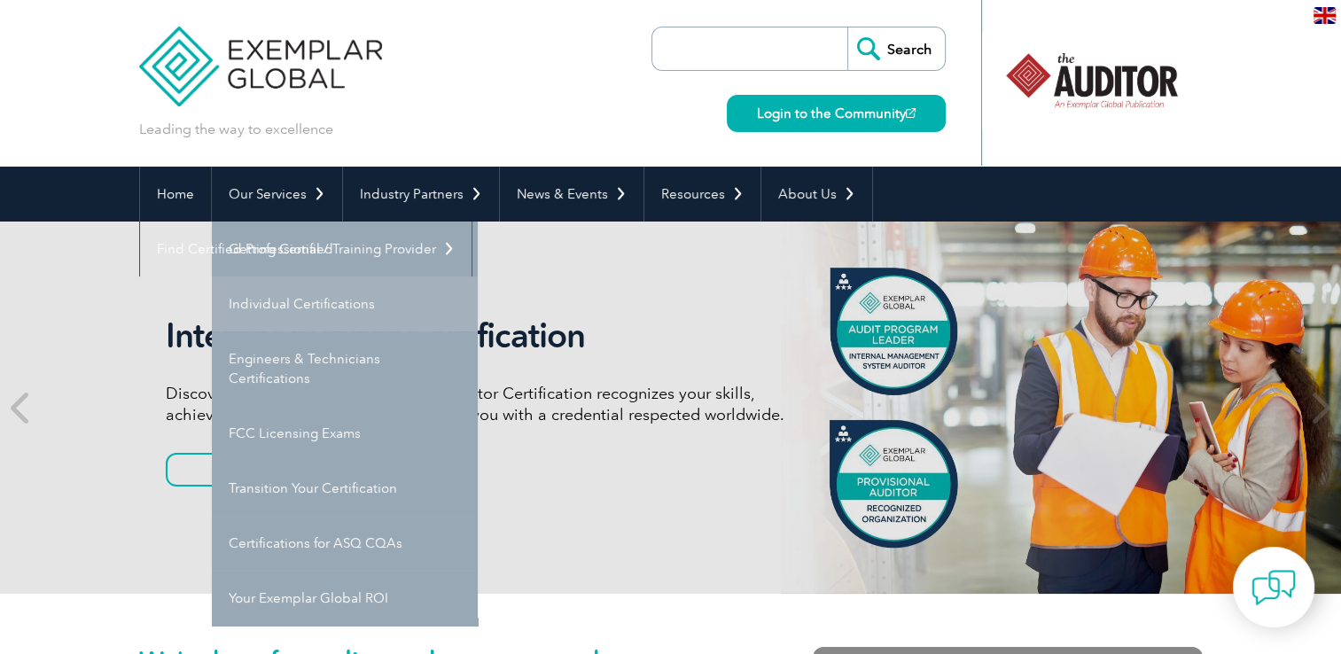
click at [299, 310] on link "Individual Certifications" at bounding box center [345, 304] width 266 height 55
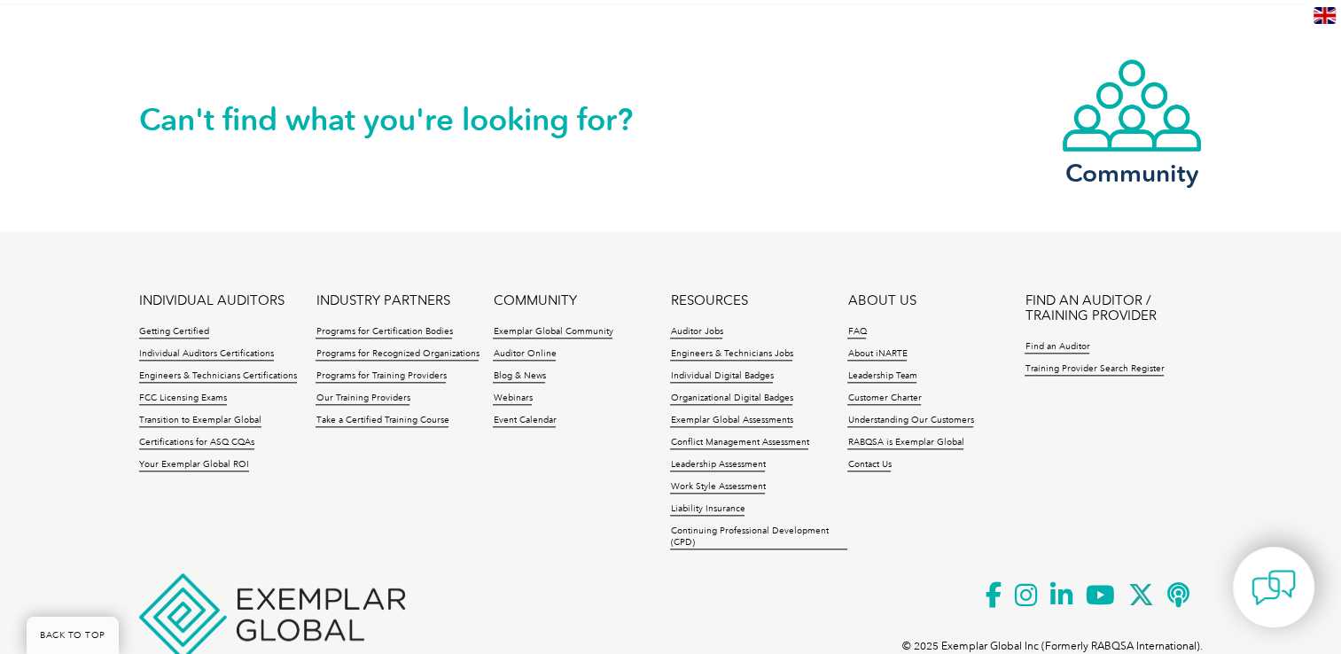
scroll to position [1878, 0]
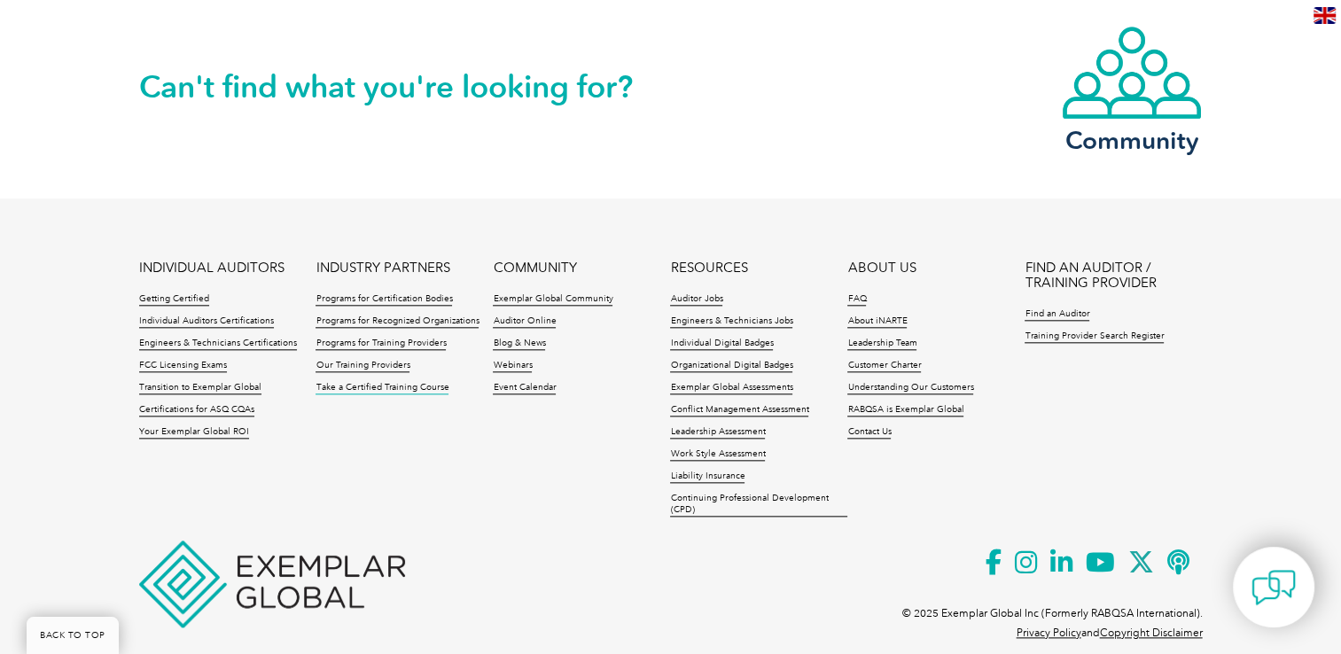
click at [418, 386] on link "Take a Certified Training Course" at bounding box center [382, 388] width 133 height 12
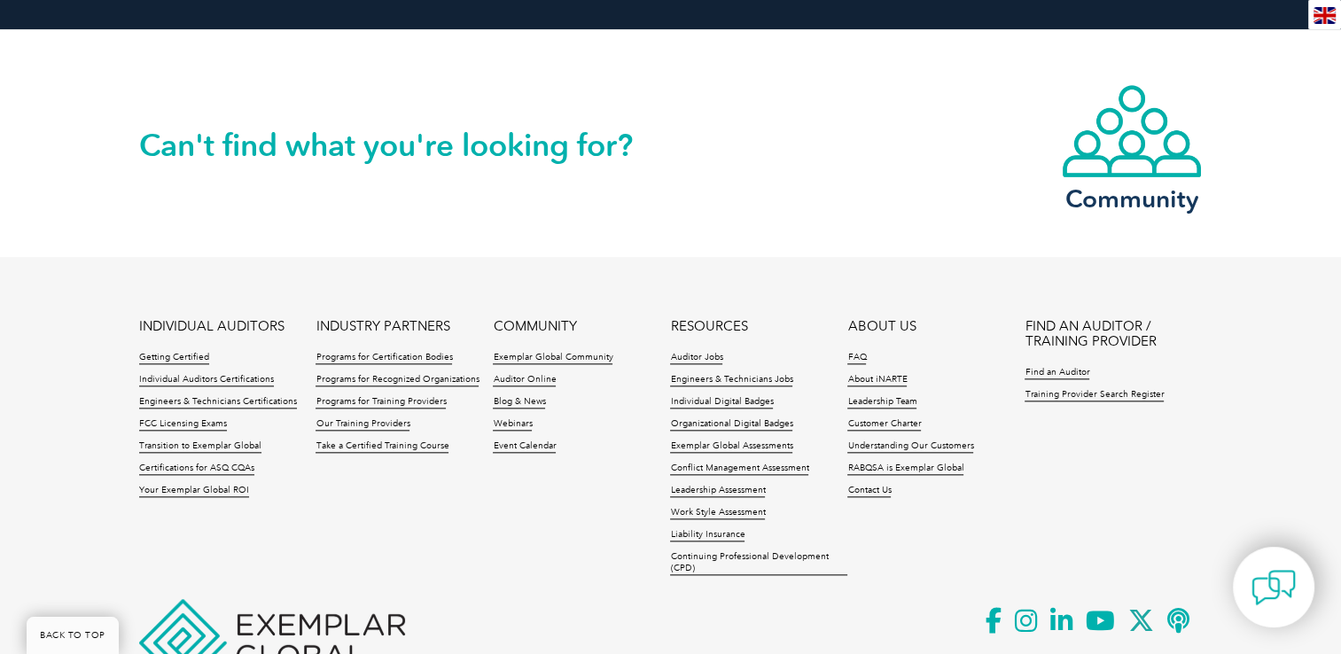
scroll to position [1932, 0]
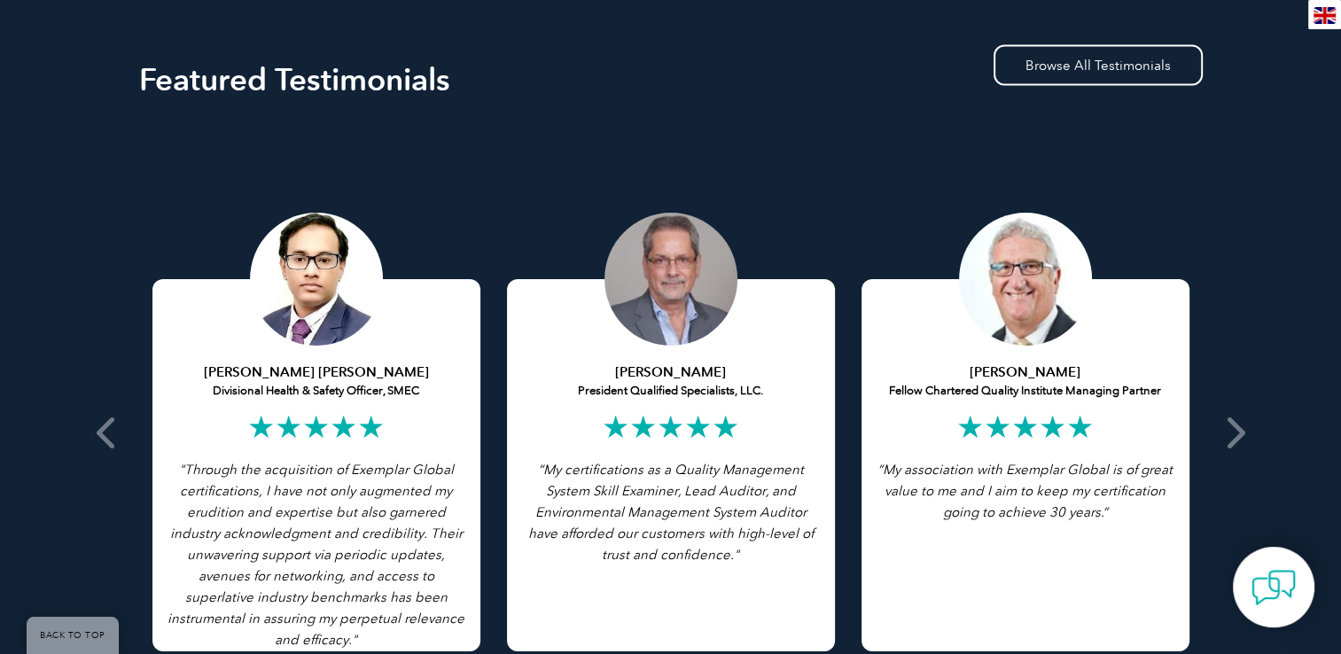
scroll to position [3467, 0]
